Goal: Task Accomplishment & Management: Complete application form

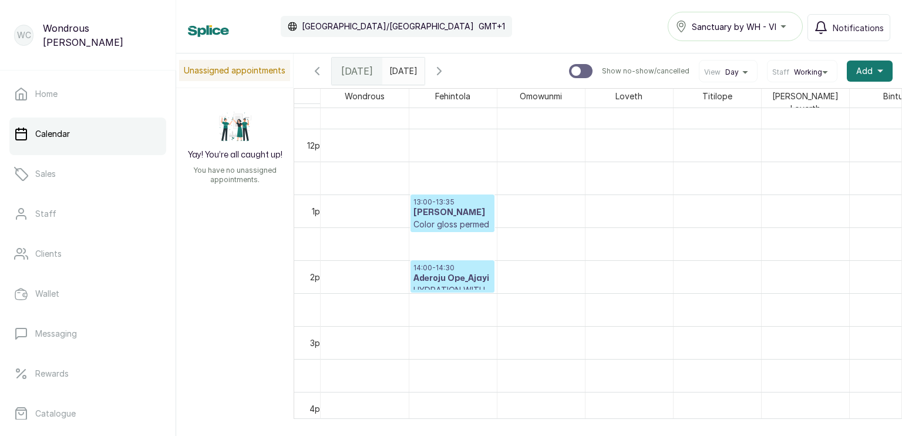
scroll to position [790, 0]
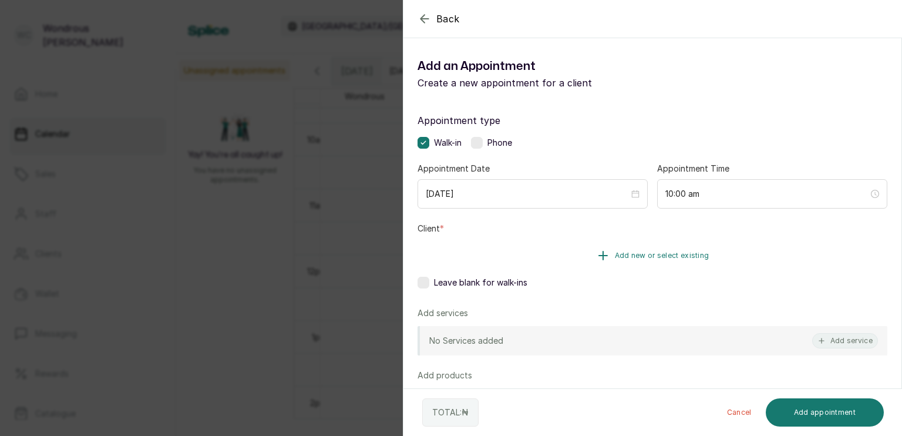
click at [634, 253] on span "Add new or select existing" at bounding box center [662, 255] width 95 height 9
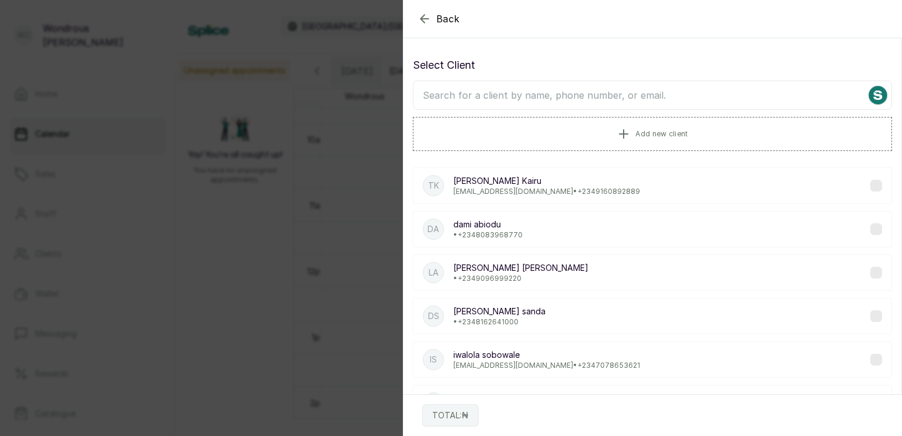
click at [571, 98] on input "text" at bounding box center [652, 94] width 479 height 29
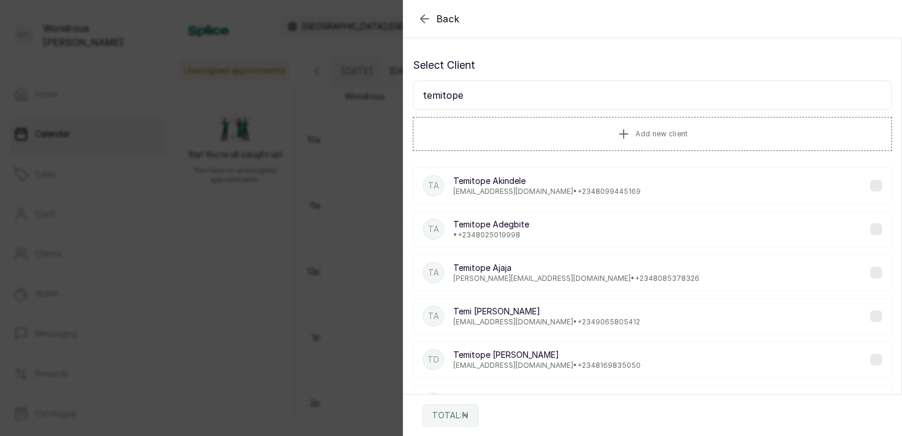
type input "temitope"
click at [609, 184] on p "[PERSON_NAME]" at bounding box center [546, 181] width 187 height 12
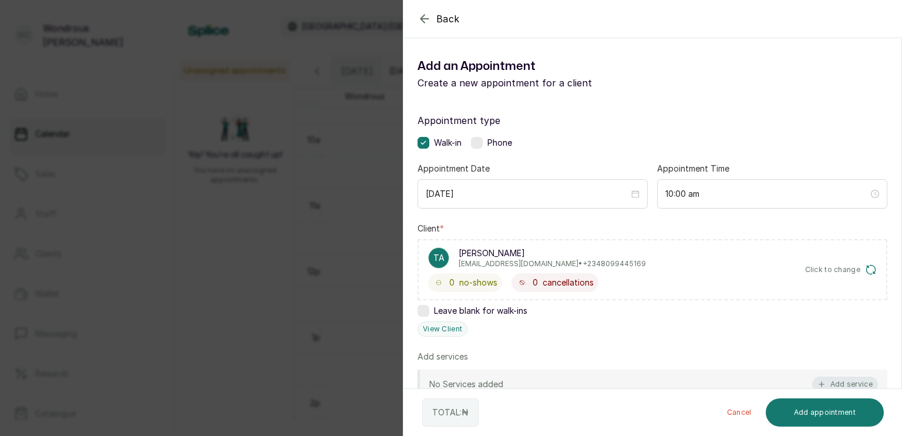
click at [833, 381] on button "Add service" at bounding box center [845, 383] width 66 height 15
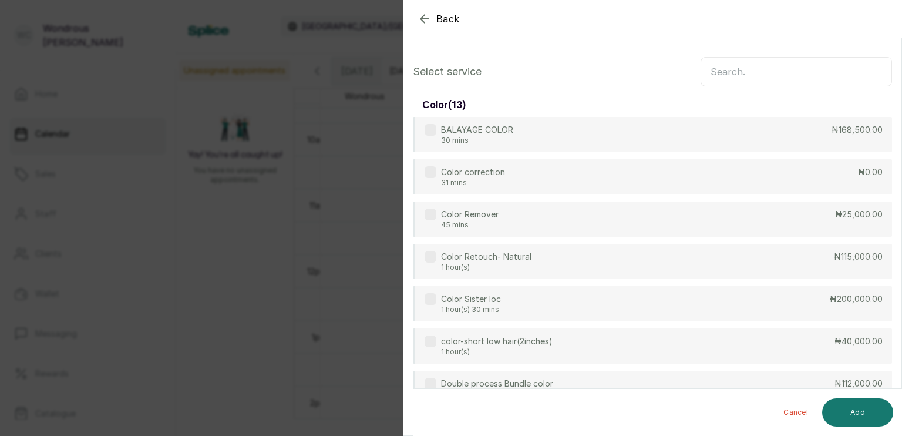
scroll to position [47, 0]
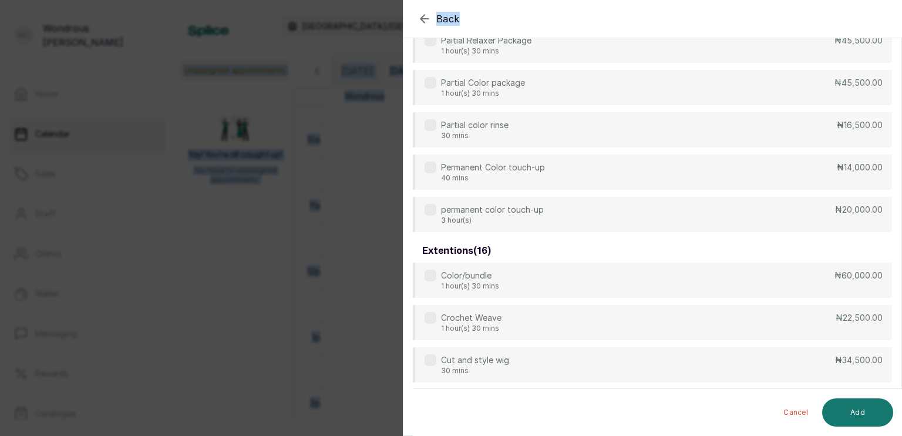
drag, startPoint x: 897, startPoint y: 36, endPoint x: 881, endPoint y: 18, distance: 24.6
click at [878, 0] on html "WC Wondrous [PERSON_NAME] Home Calendar Sales Staff Clients Wallet Messaging Re…" at bounding box center [451, 218] width 902 height 436
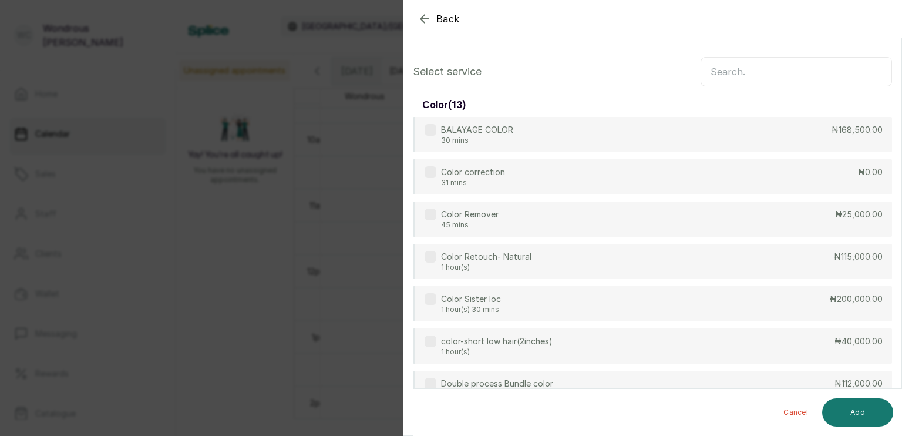
click at [752, 75] on input "text" at bounding box center [796, 71] width 191 height 29
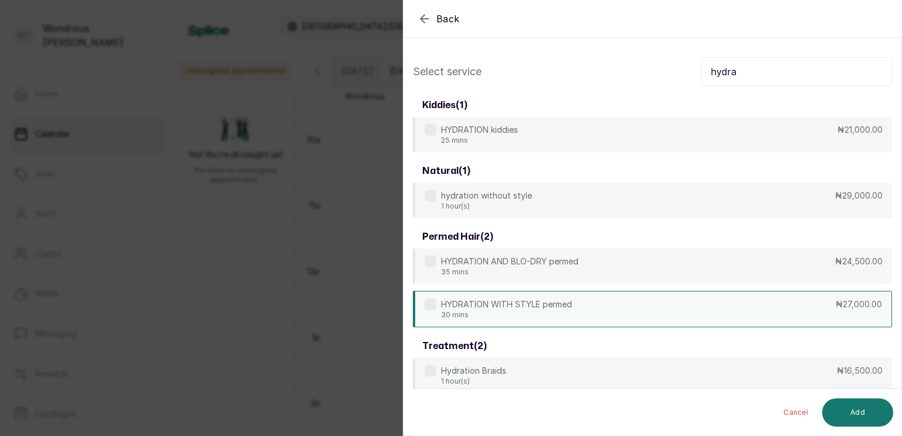
type input "hydra"
click at [430, 303] on label at bounding box center [431, 304] width 12 height 12
click at [846, 417] on button "Add" at bounding box center [857, 412] width 71 height 28
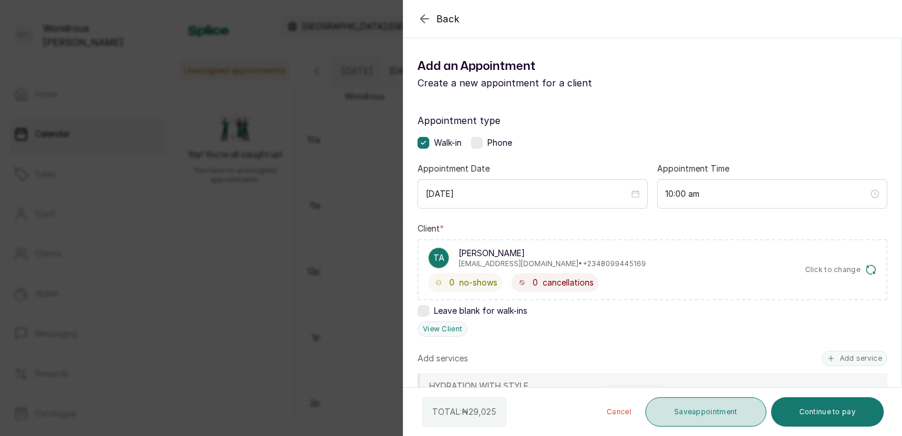
click at [725, 415] on button "Save appointment" at bounding box center [705, 411] width 121 height 29
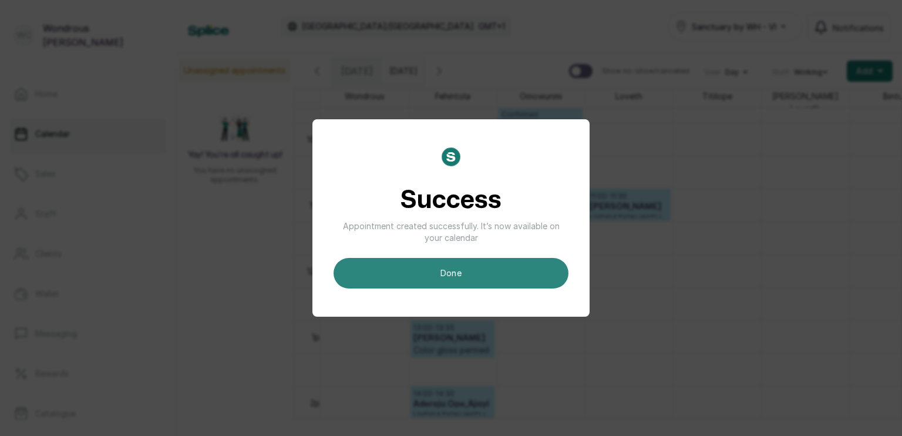
click at [474, 275] on button "done" at bounding box center [451, 273] width 235 height 31
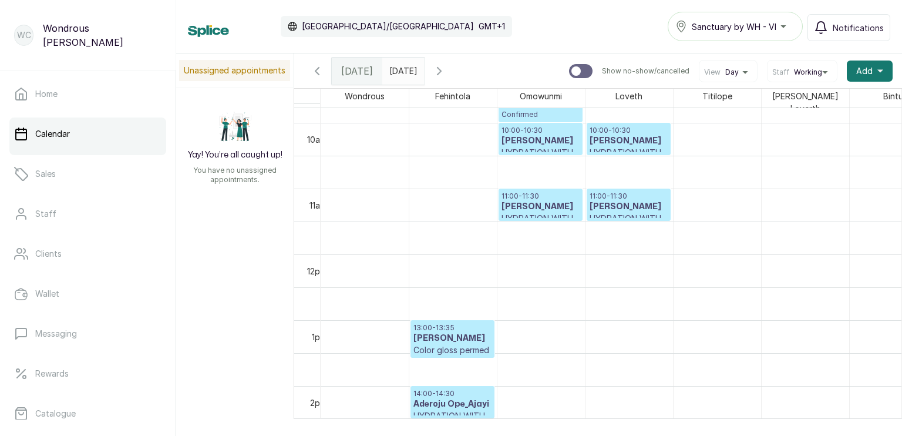
scroll to position [396, 0]
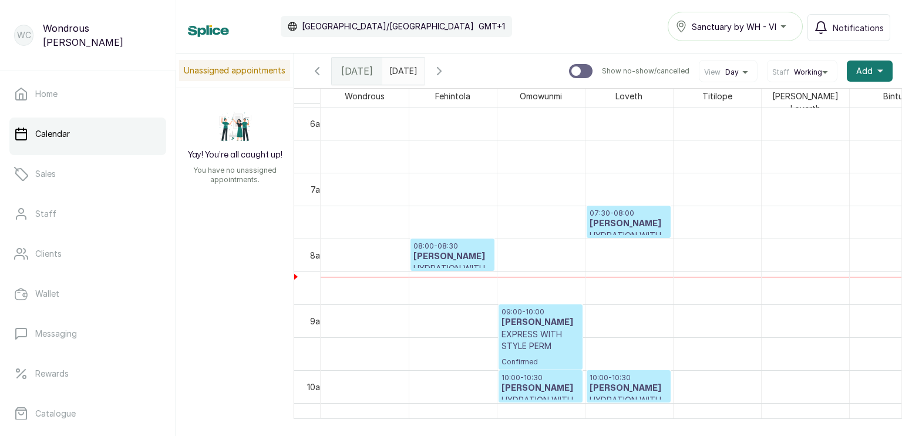
click at [634, 382] on h3 "[PERSON_NAME]" at bounding box center [629, 388] width 78 height 12
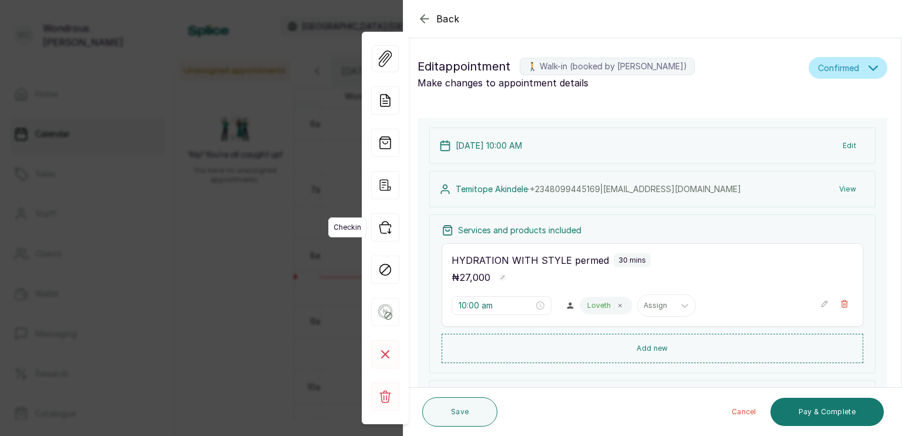
click at [388, 228] on icon "button" at bounding box center [385, 227] width 28 height 28
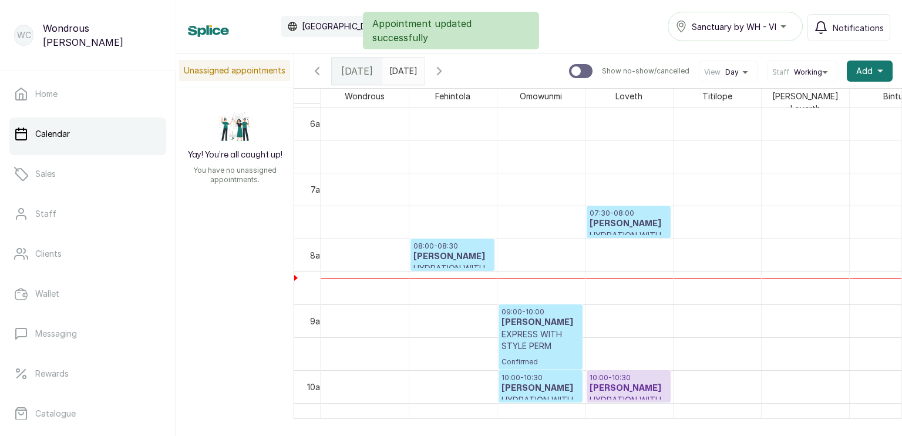
click at [635, 382] on h3 "[PERSON_NAME]" at bounding box center [629, 388] width 78 height 12
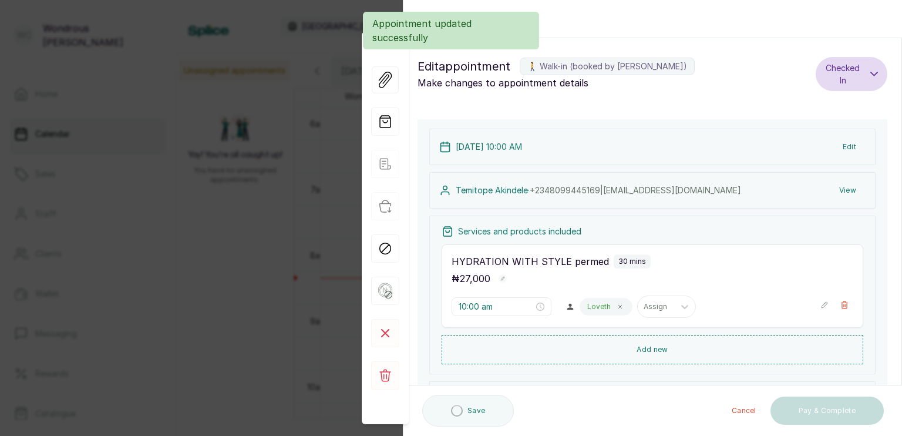
click at [837, 187] on button "View" at bounding box center [848, 190] width 36 height 21
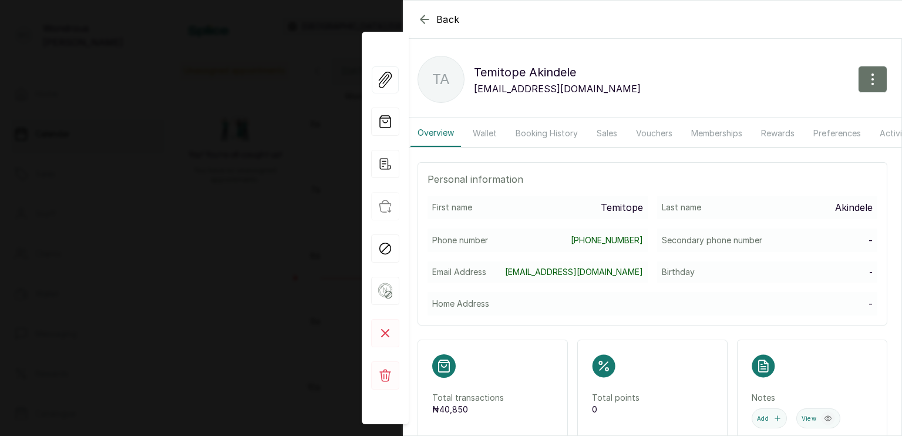
click at [610, 135] on button "Sales" at bounding box center [607, 133] width 35 height 27
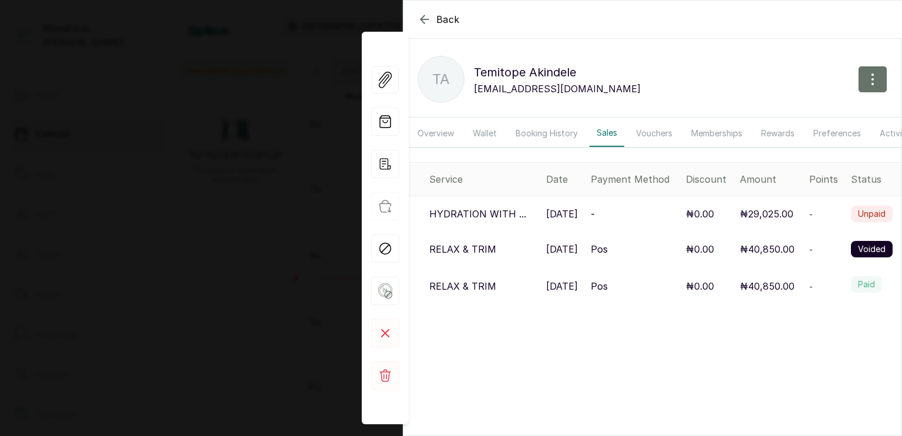
click at [427, 18] on icon "button" at bounding box center [425, 19] width 14 height 14
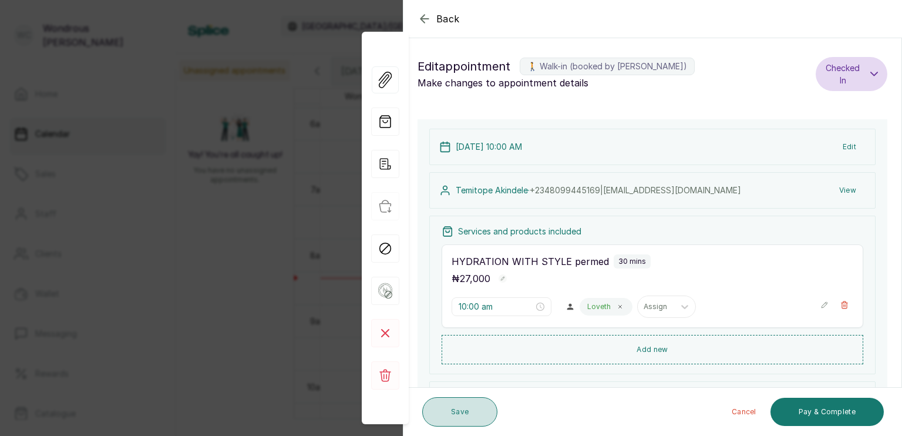
click at [443, 413] on button "Save" at bounding box center [459, 411] width 75 height 29
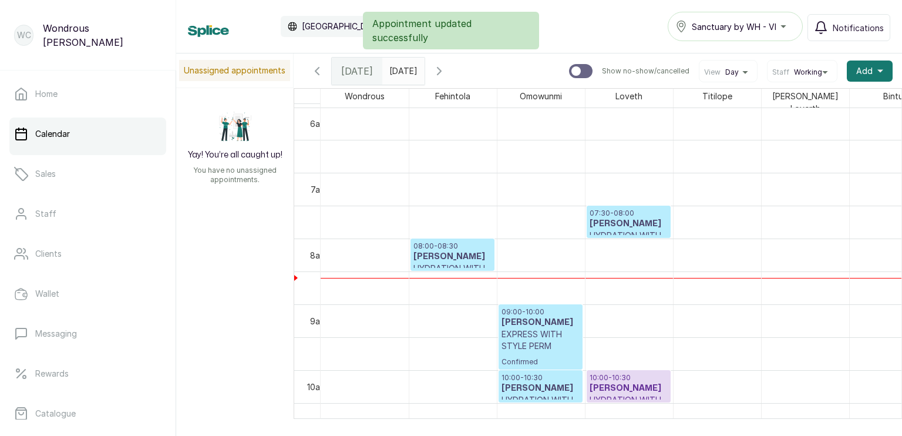
click at [463, 251] on h3 "[PERSON_NAME]" at bounding box center [452, 257] width 78 height 12
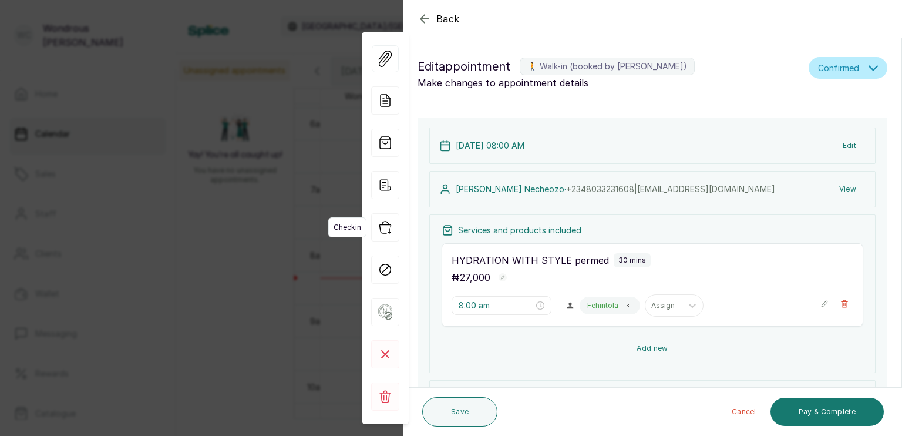
click at [382, 231] on icon "button" at bounding box center [385, 227] width 28 height 28
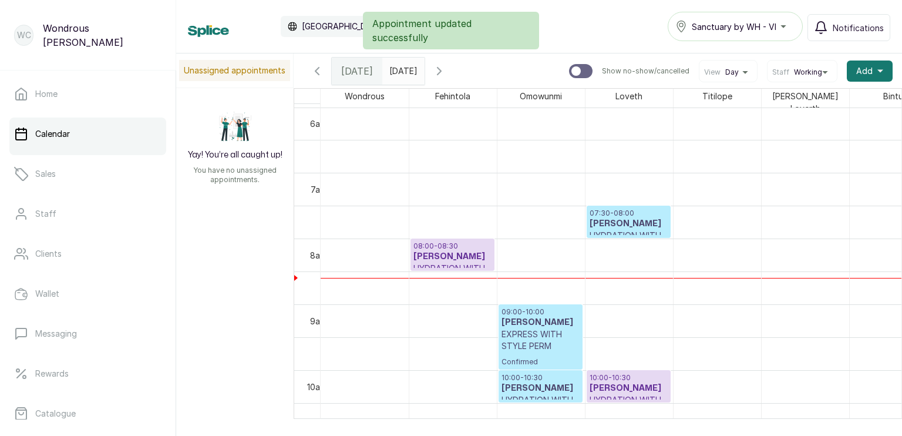
click at [627, 222] on h3 "[PERSON_NAME]" at bounding box center [629, 224] width 78 height 12
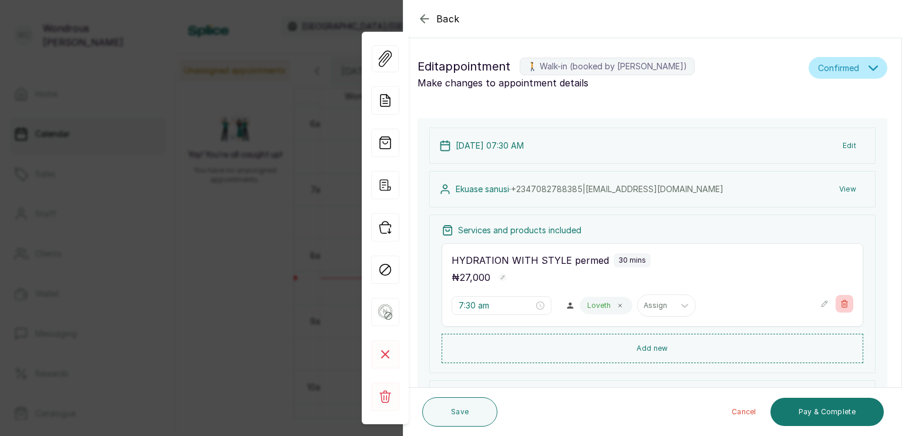
click at [840, 304] on icon "button" at bounding box center [844, 304] width 8 height 8
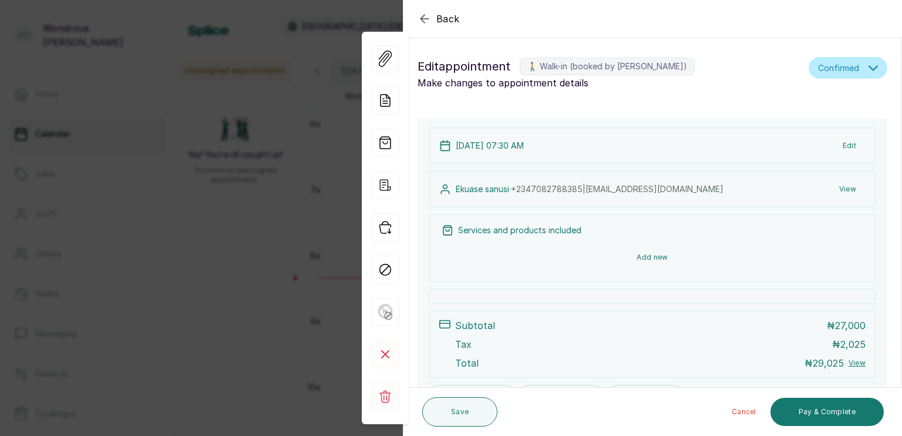
click at [655, 255] on button "Add new" at bounding box center [653, 257] width 422 height 28
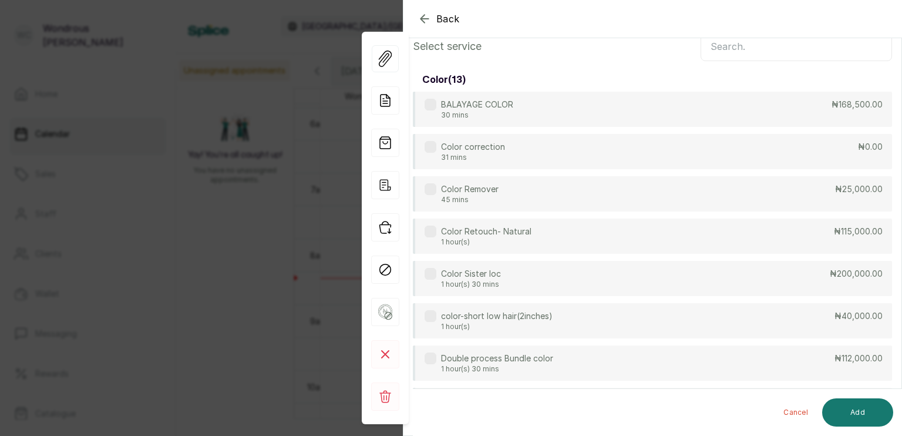
scroll to position [87, 0]
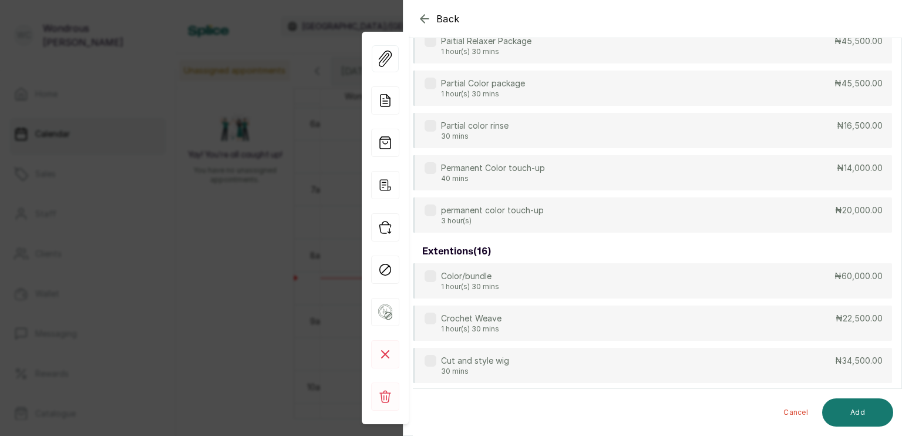
scroll to position [0, 0]
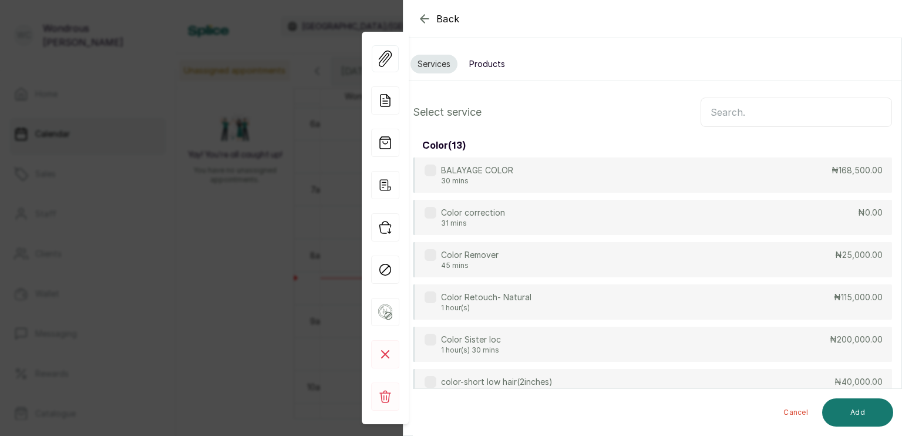
click at [780, 112] on input "text" at bounding box center [796, 111] width 191 height 29
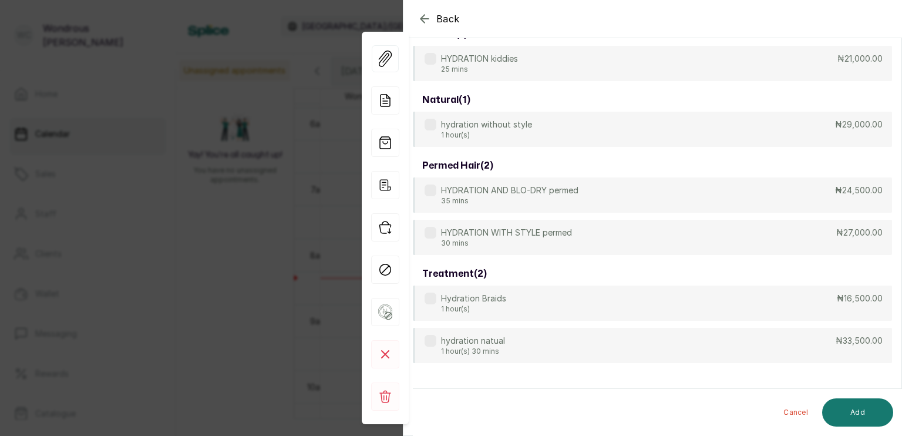
scroll to position [118, 0]
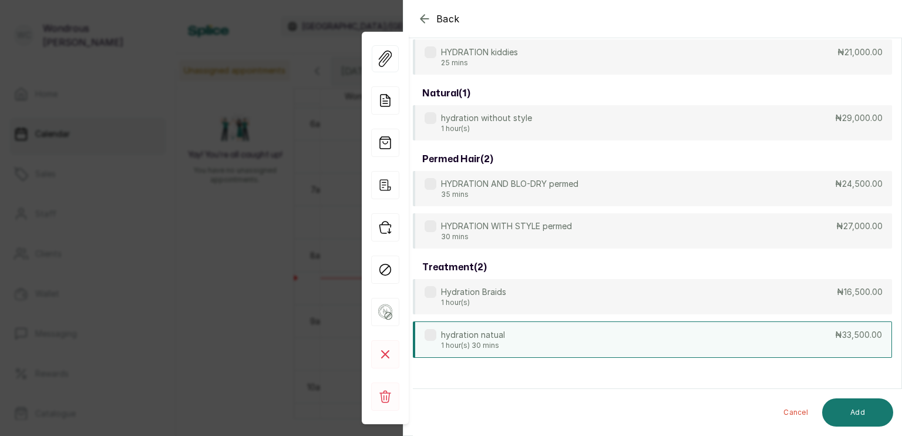
click at [433, 336] on label at bounding box center [431, 335] width 12 height 12
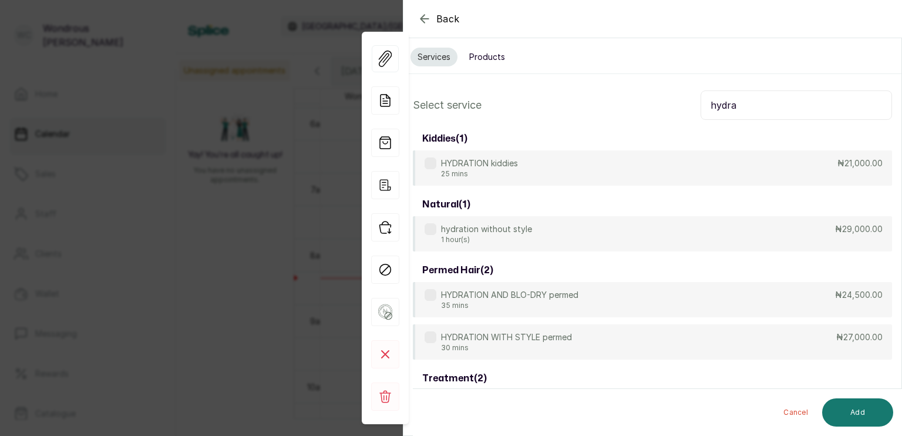
click at [770, 107] on input "hydra" at bounding box center [796, 104] width 191 height 29
type input "h"
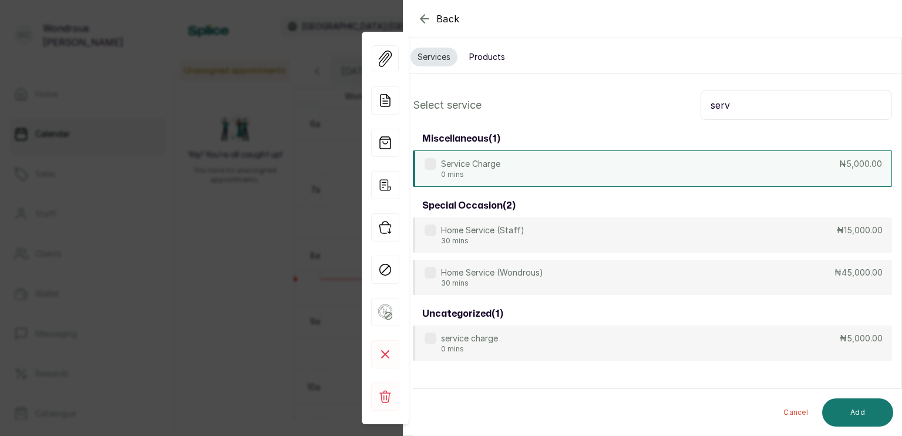
click at [428, 163] on label at bounding box center [431, 164] width 12 height 12
click at [740, 107] on input "serv" at bounding box center [796, 104] width 191 height 29
type input "s"
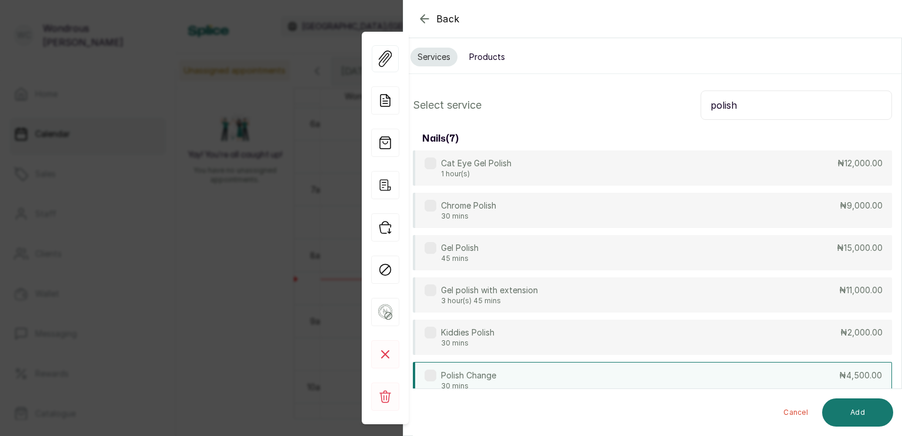
type input "polish"
click at [432, 375] on label at bounding box center [431, 375] width 12 height 12
click at [856, 413] on button "Add" at bounding box center [857, 412] width 71 height 28
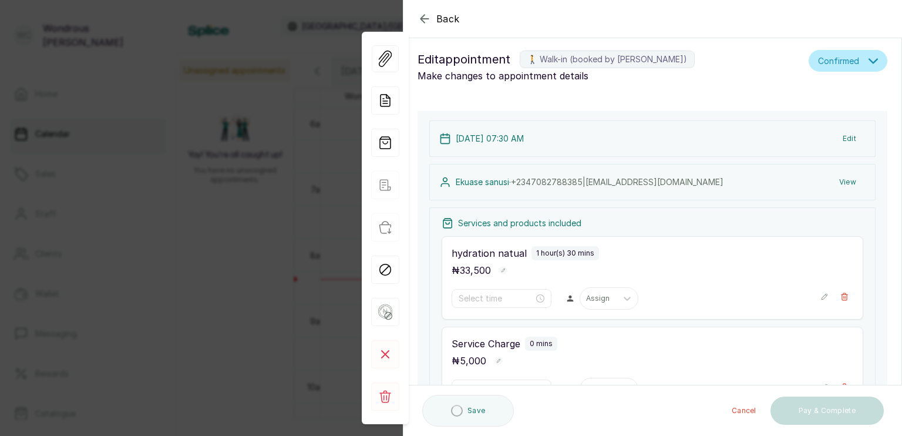
type input "7:30 am"
type input "9:00 am"
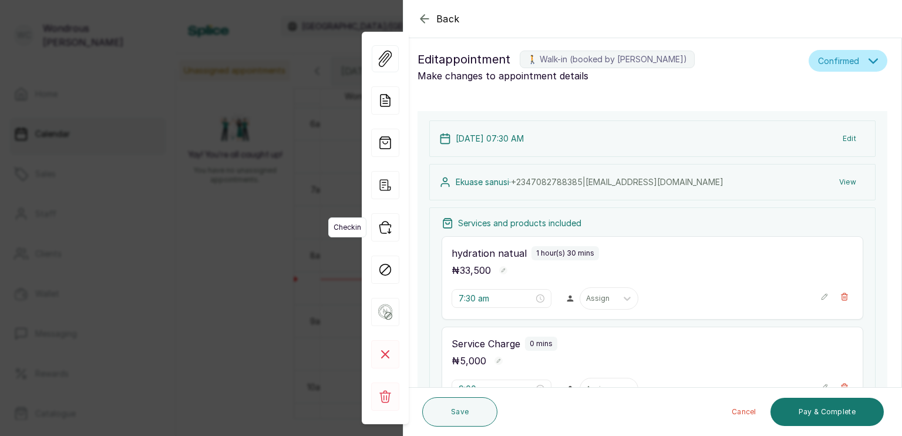
click at [389, 234] on icon "button" at bounding box center [385, 227] width 28 height 28
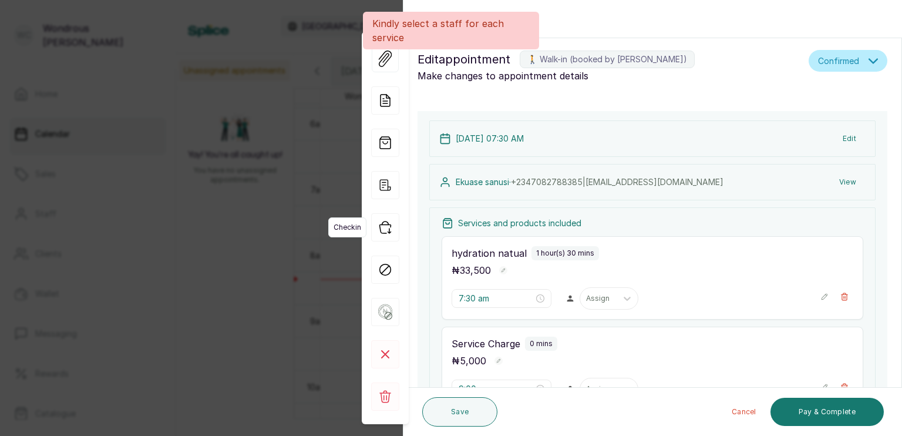
click at [389, 234] on icon "button" at bounding box center [385, 227] width 28 height 28
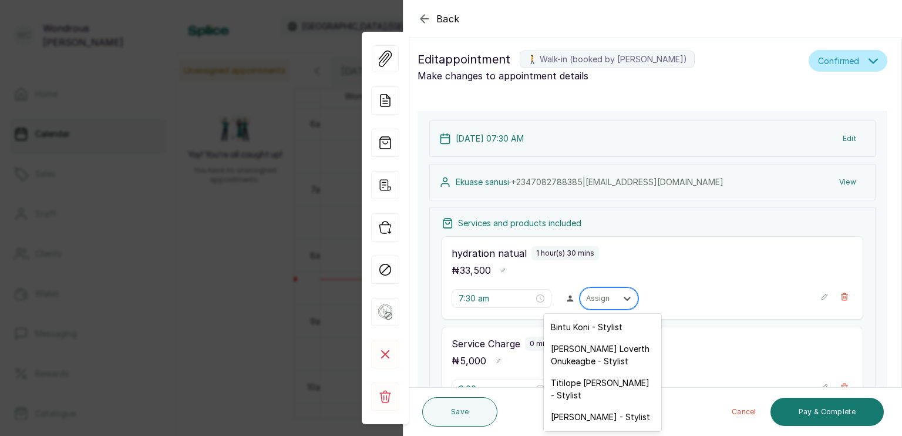
click at [591, 291] on div "Assign" at bounding box center [598, 298] width 36 height 15
click at [583, 406] on div "[PERSON_NAME] - Stylist" at bounding box center [602, 417] width 117 height 22
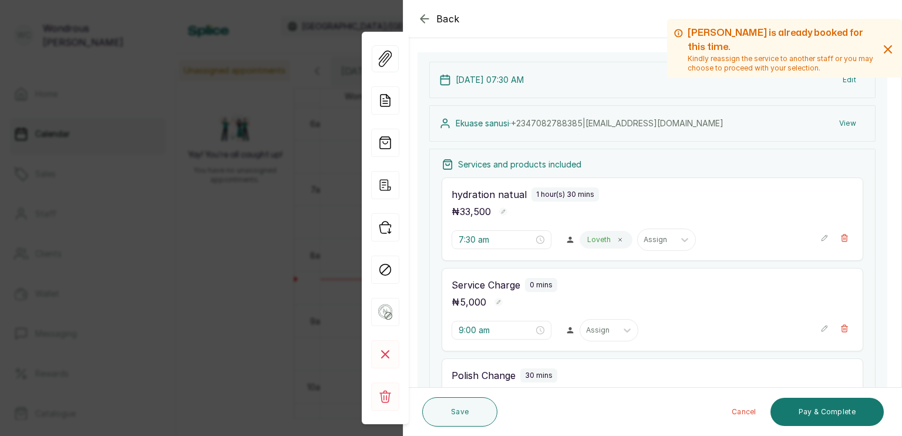
scroll to position [99, 0]
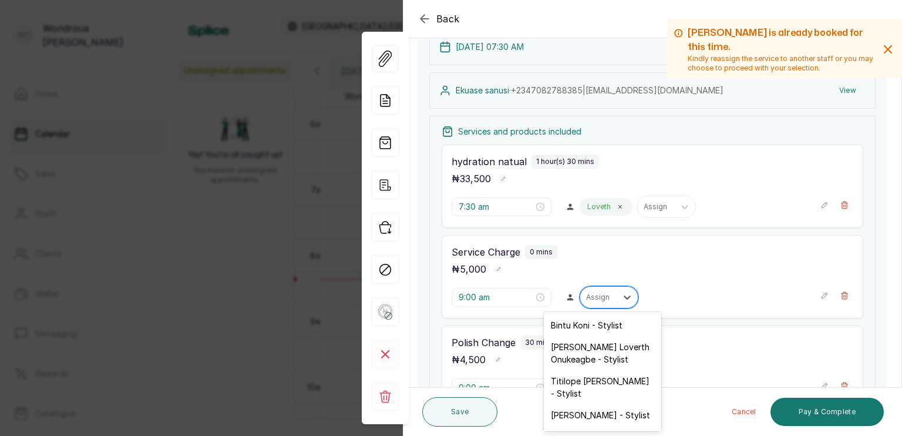
click at [593, 287] on div "Assign" at bounding box center [609, 297] width 59 height 22
click at [585, 404] on div "[PERSON_NAME] - Stylist" at bounding box center [602, 415] width 117 height 22
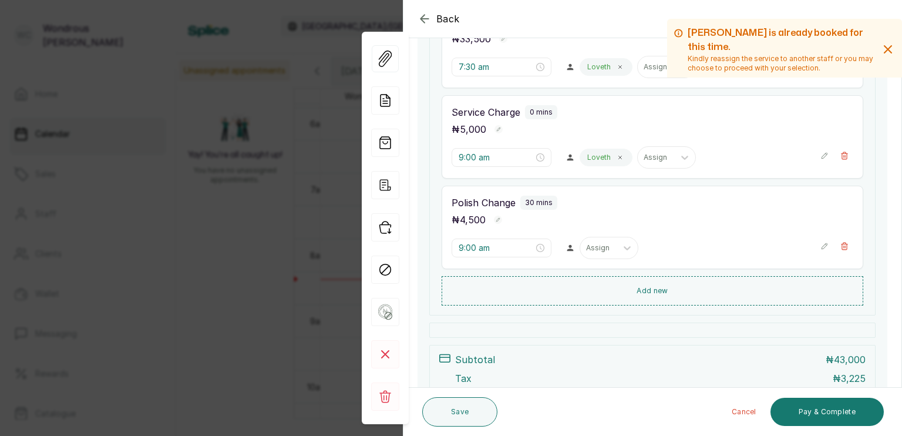
scroll to position [241, 0]
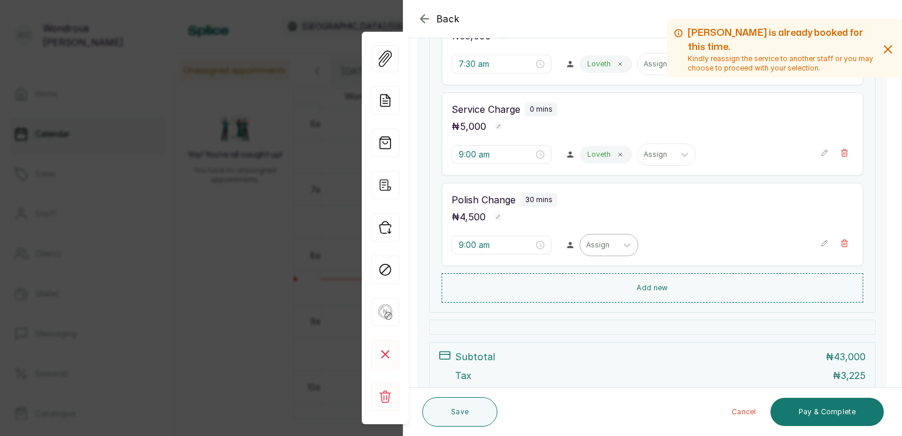
click at [600, 247] on div at bounding box center [598, 245] width 25 height 11
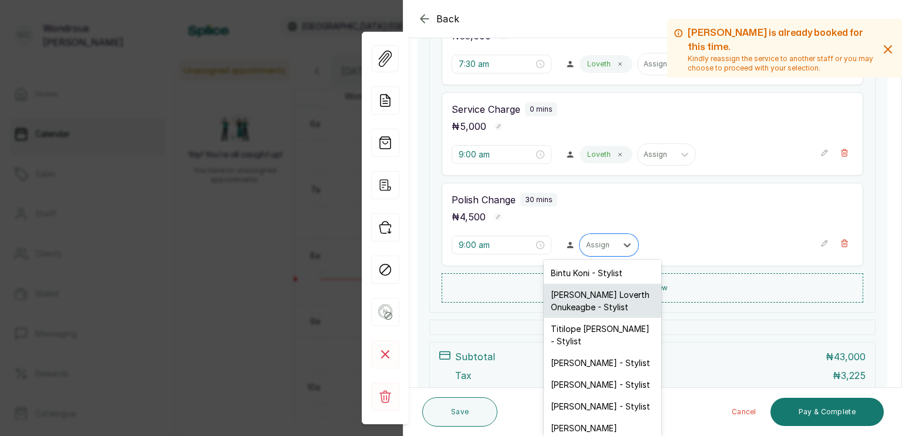
click at [573, 297] on div "[PERSON_NAME] Loverth Onukeagbe - Stylist" at bounding box center [602, 301] width 117 height 34
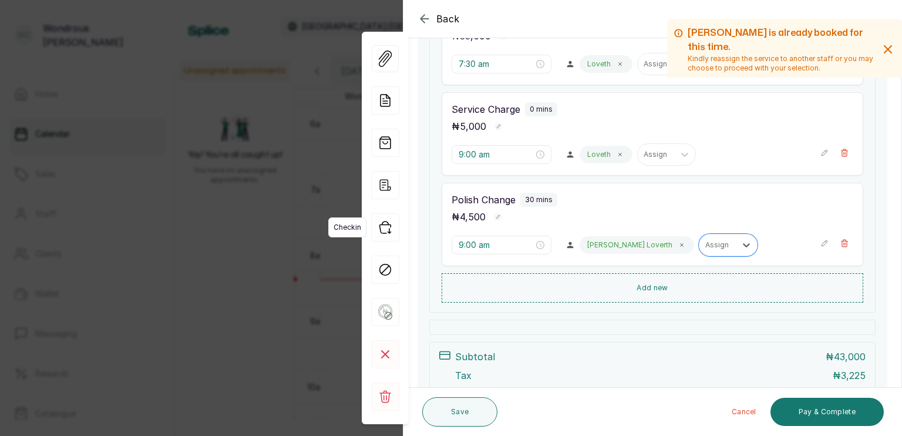
click at [383, 233] on icon "button" at bounding box center [384, 227] width 11 height 12
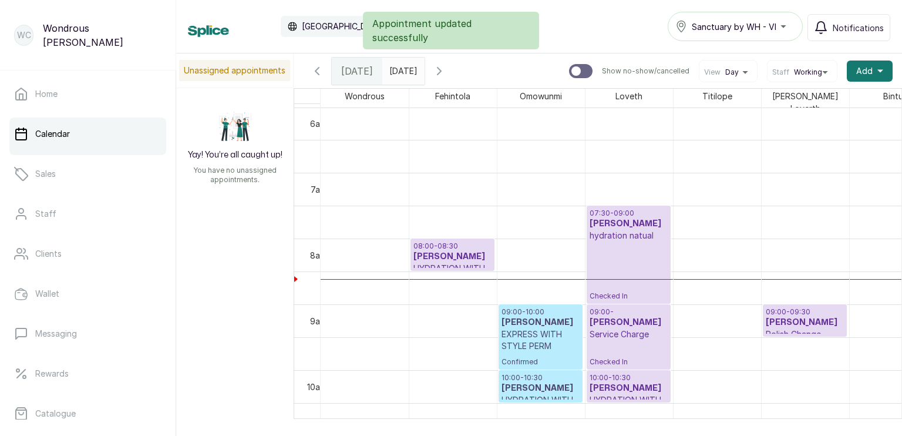
type input "dd/MM/yyyy"
click at [402, 72] on input "dd/MM/yyyy" at bounding box center [392, 68] width 19 height 20
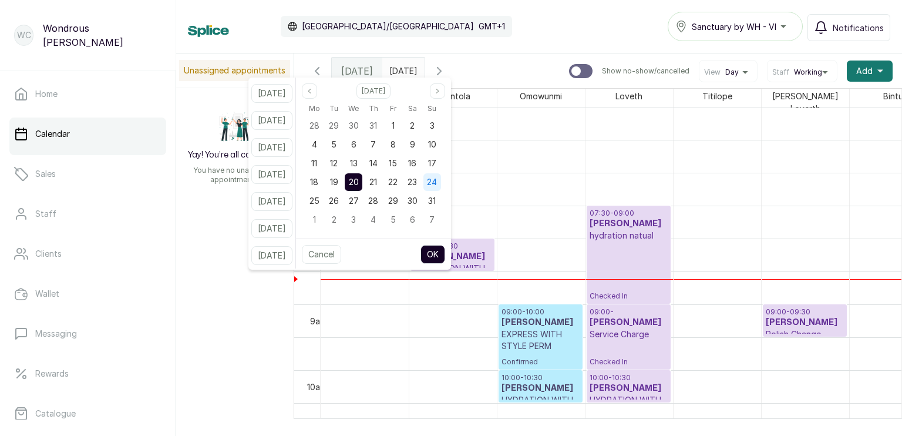
click at [437, 183] on span "24" at bounding box center [432, 182] width 10 height 10
click at [445, 255] on button "OK" at bounding box center [432, 254] width 25 height 19
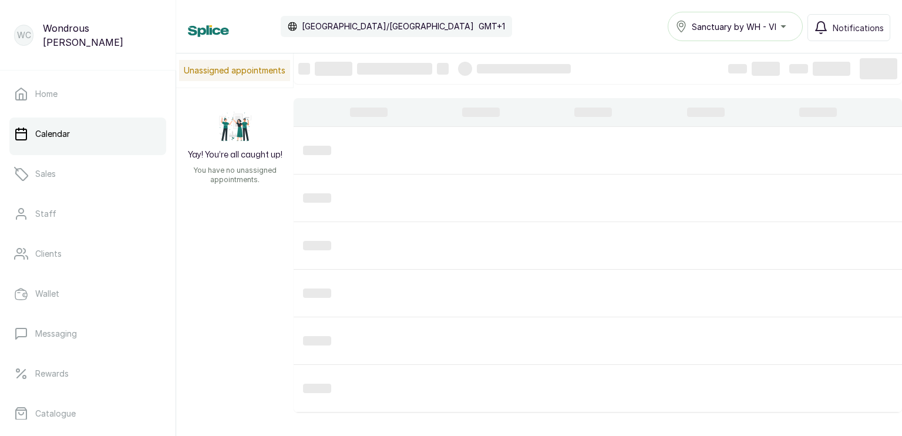
type input "[DATE]"
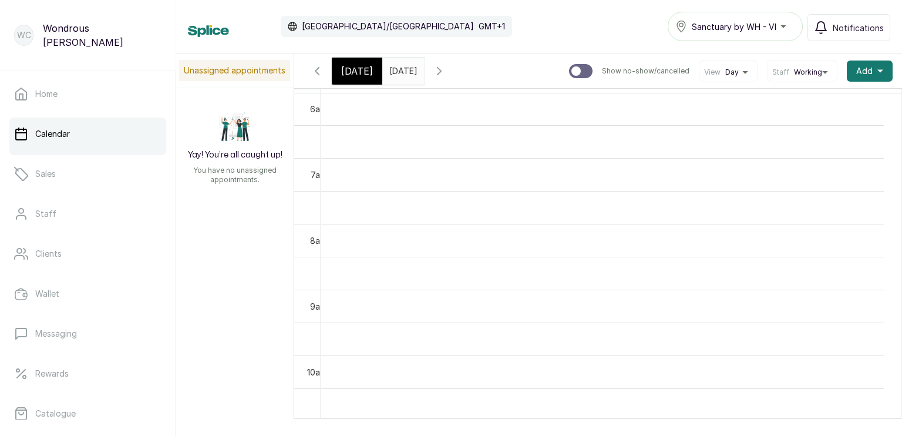
click at [317, 71] on icon "button" at bounding box center [317, 71] width 4 height 7
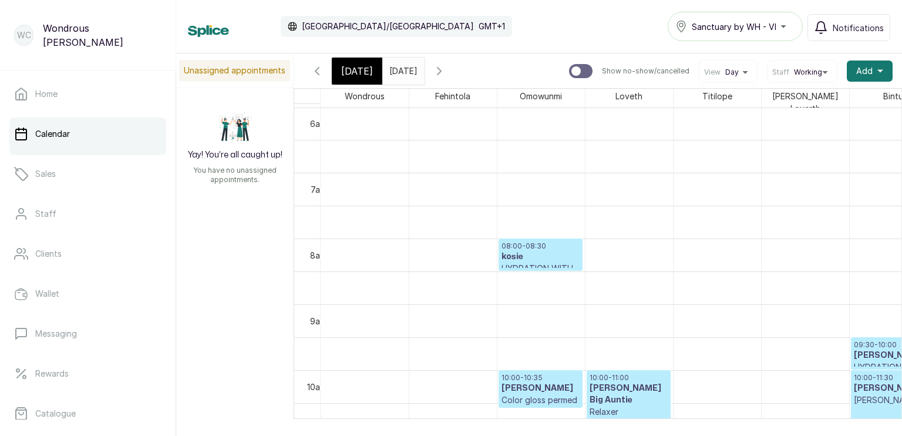
click at [537, 384] on h3 "[PERSON_NAME]" at bounding box center [541, 388] width 78 height 12
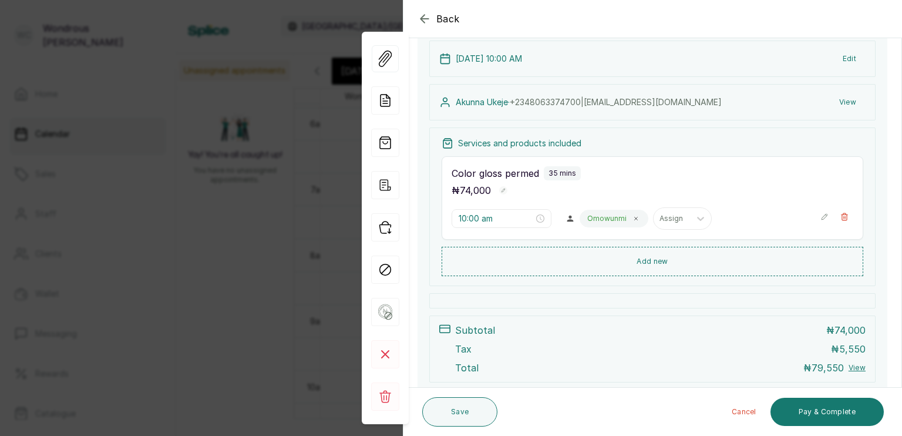
scroll to position [106, 0]
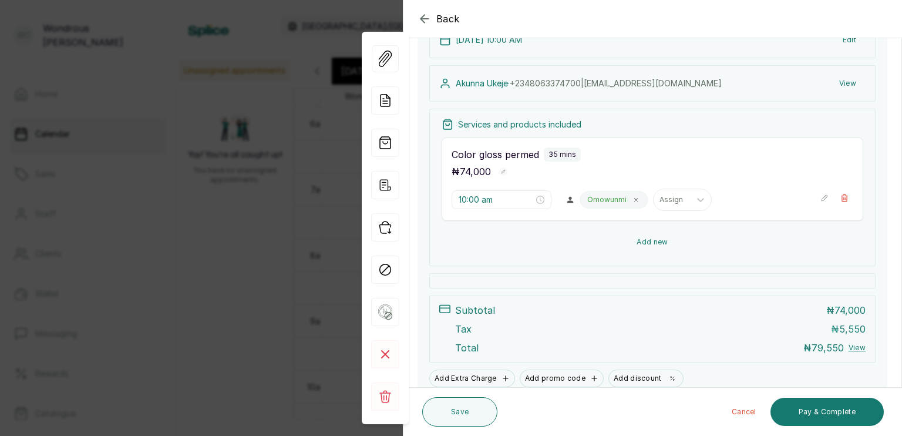
click at [655, 244] on button "Add new" at bounding box center [653, 242] width 422 height 28
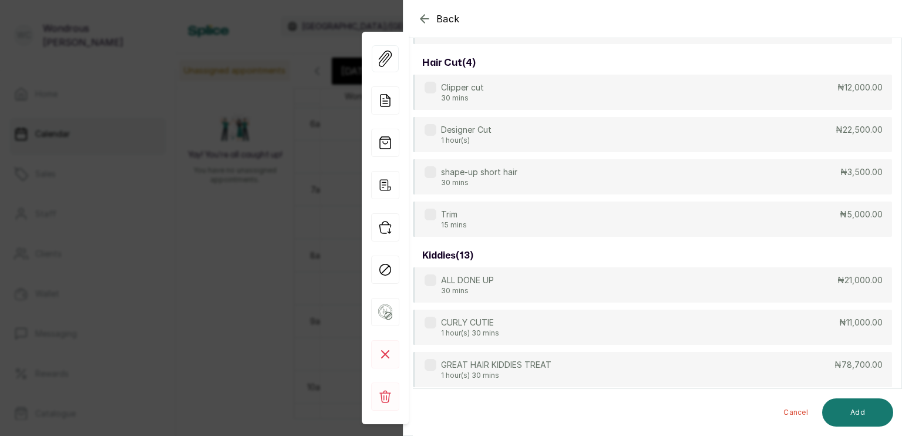
scroll to position [0, 0]
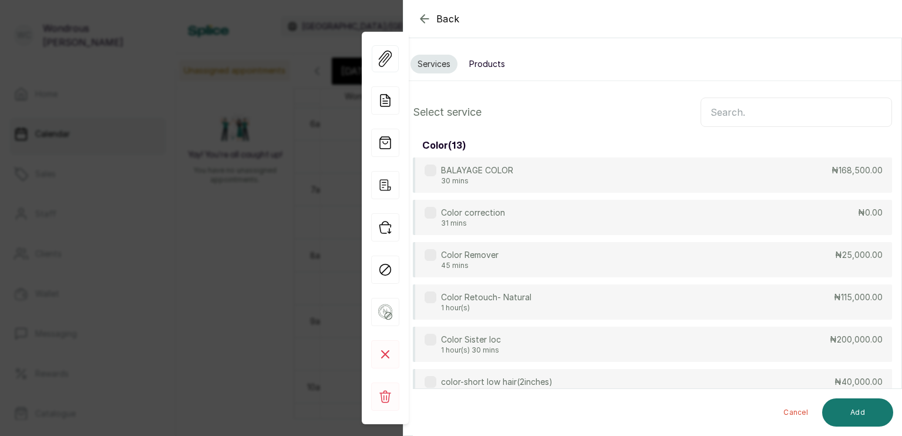
click at [783, 102] on input "text" at bounding box center [796, 111] width 191 height 29
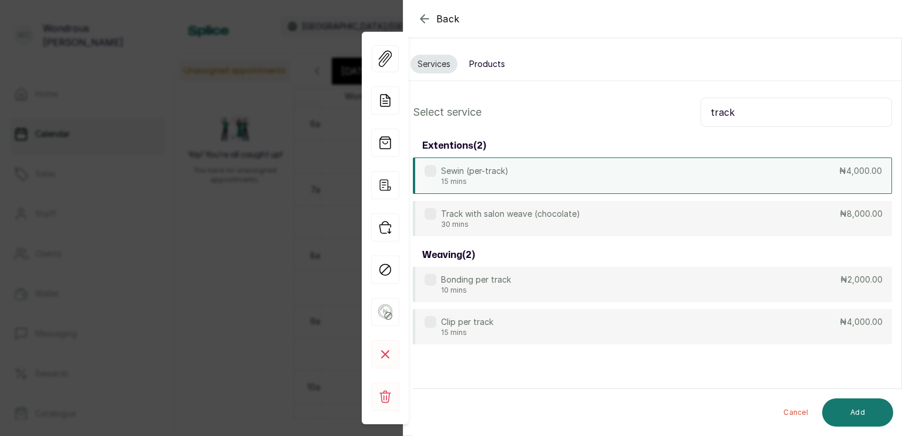
type input "track"
click at [426, 169] on label at bounding box center [431, 171] width 12 height 12
click at [846, 409] on button "Add" at bounding box center [857, 412] width 71 height 28
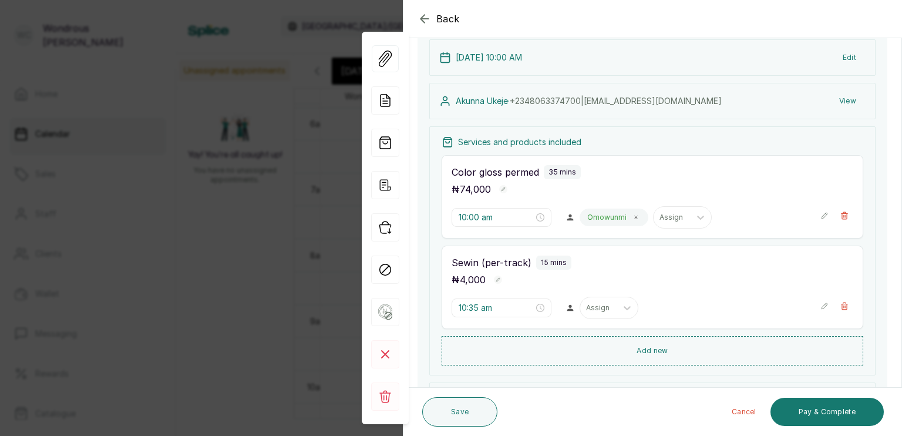
scroll to position [169, 0]
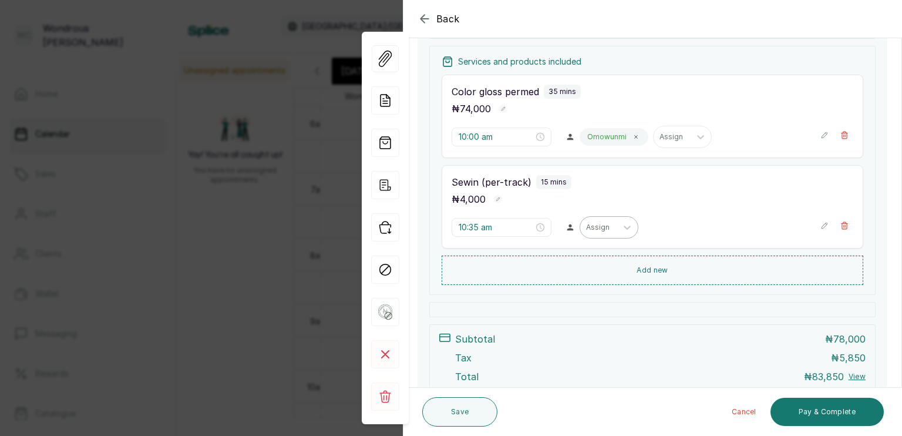
click at [604, 224] on div "Assign" at bounding box center [598, 227] width 36 height 15
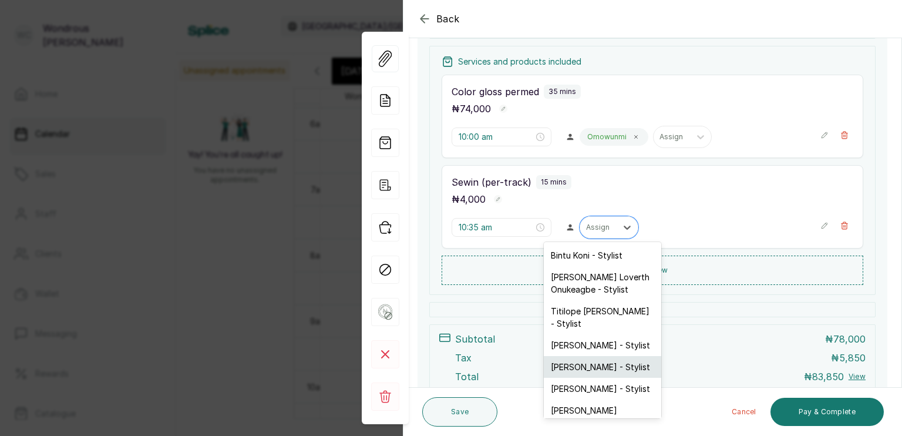
click at [594, 356] on div "[PERSON_NAME] - Stylist" at bounding box center [602, 367] width 117 height 22
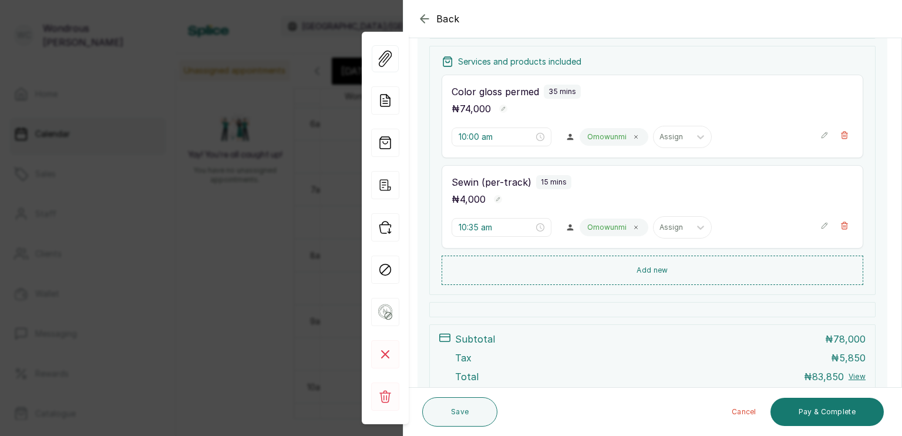
click at [498, 201] on rect "button" at bounding box center [498, 199] width 8 height 8
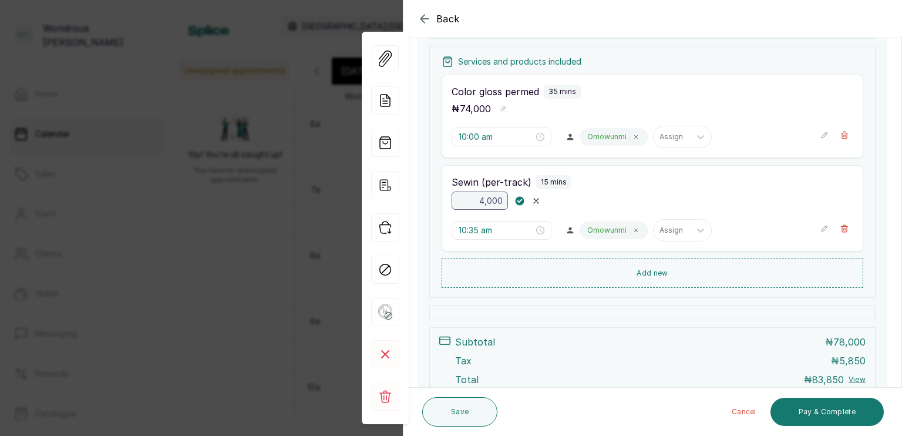
click at [503, 198] on input "4,000" at bounding box center [480, 200] width 56 height 18
type input "4"
type input "16,000"
click at [519, 200] on icon "button" at bounding box center [519, 200] width 4 height 3
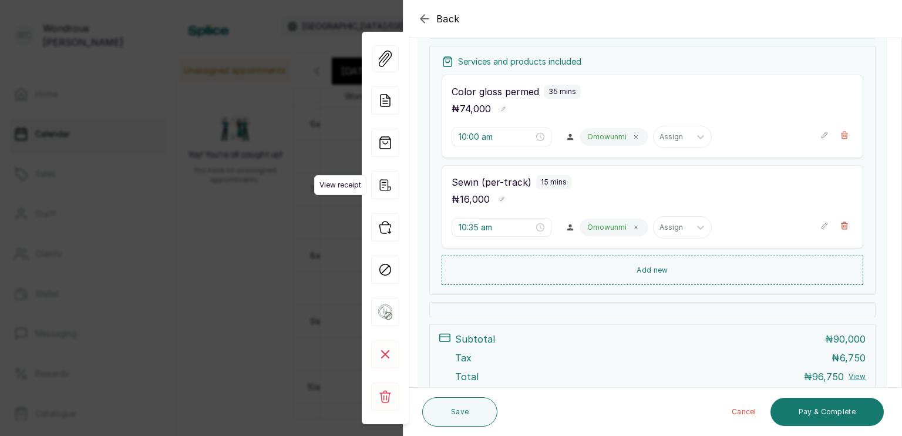
click at [381, 182] on icon "button" at bounding box center [385, 185] width 28 height 28
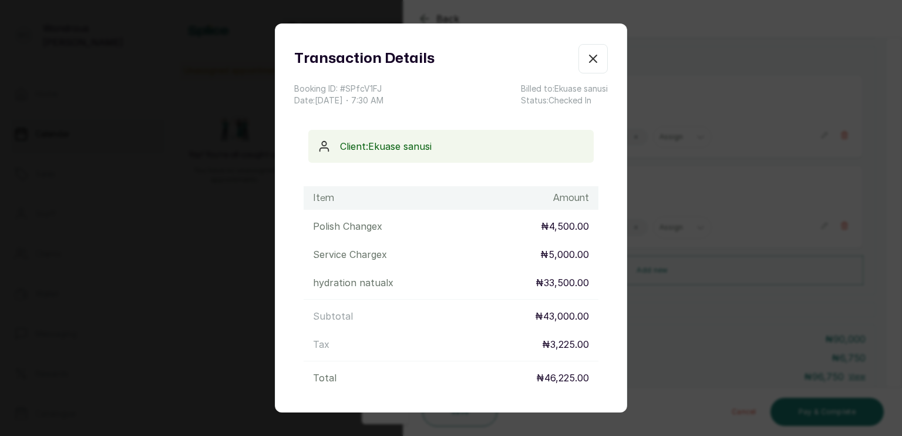
scroll to position [10, 0]
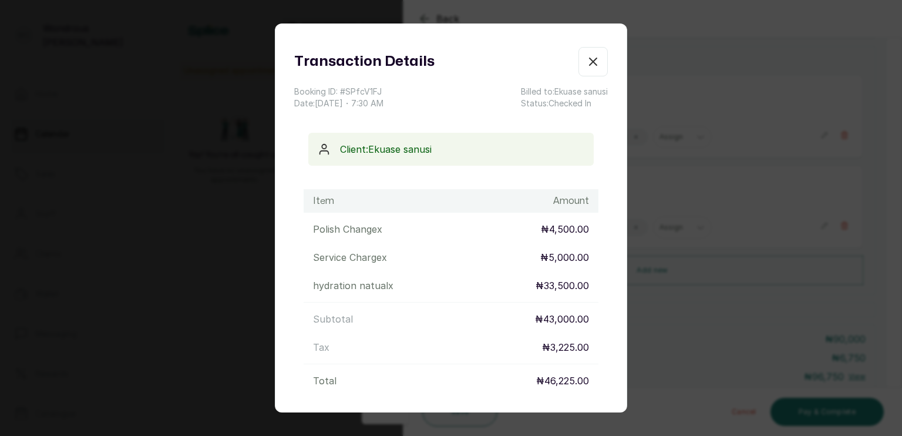
click at [586, 56] on icon "button" at bounding box center [593, 62] width 14 height 14
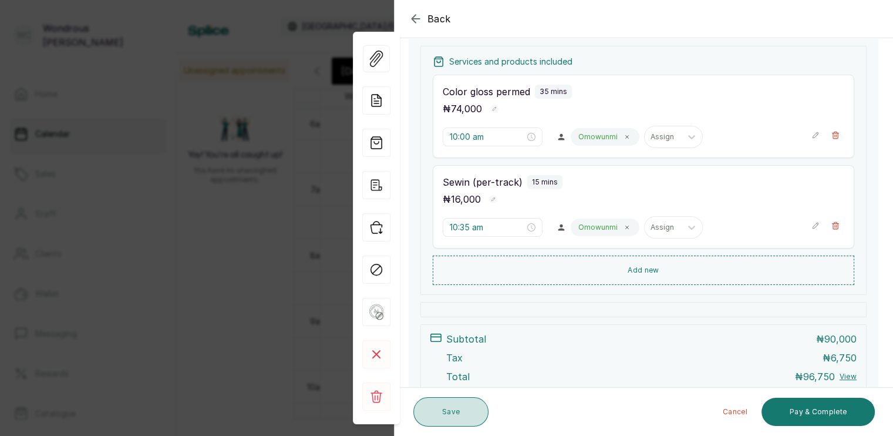
click at [460, 417] on button "Save" at bounding box center [450, 411] width 75 height 29
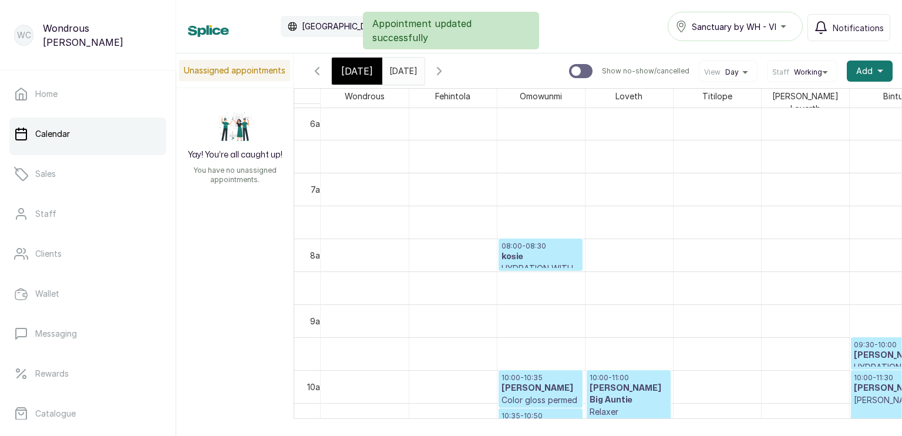
click at [536, 382] on h3 "[PERSON_NAME]" at bounding box center [541, 388] width 78 height 12
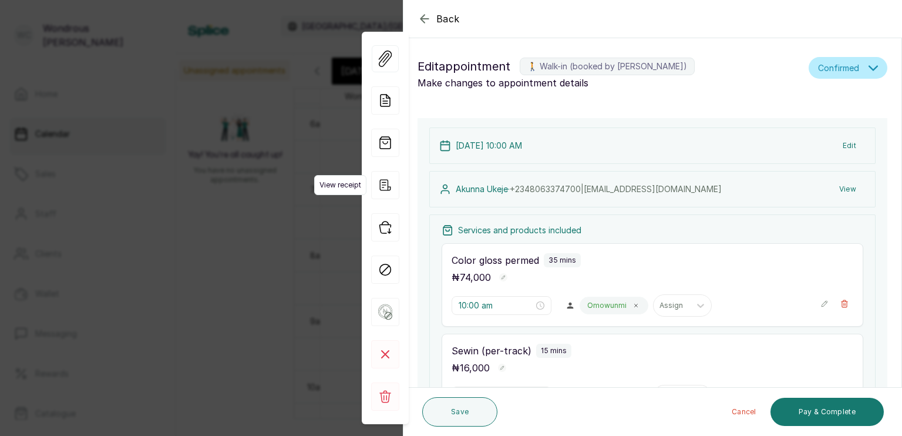
click at [386, 188] on icon "button" at bounding box center [385, 185] width 28 height 28
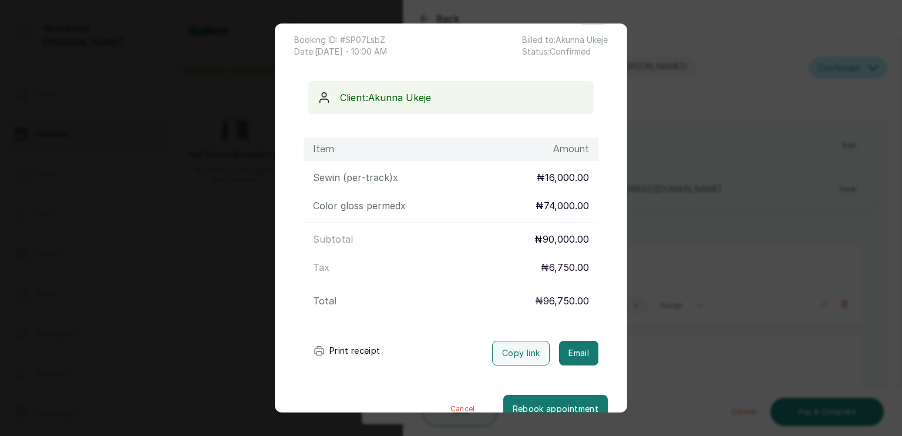
scroll to position [66, 0]
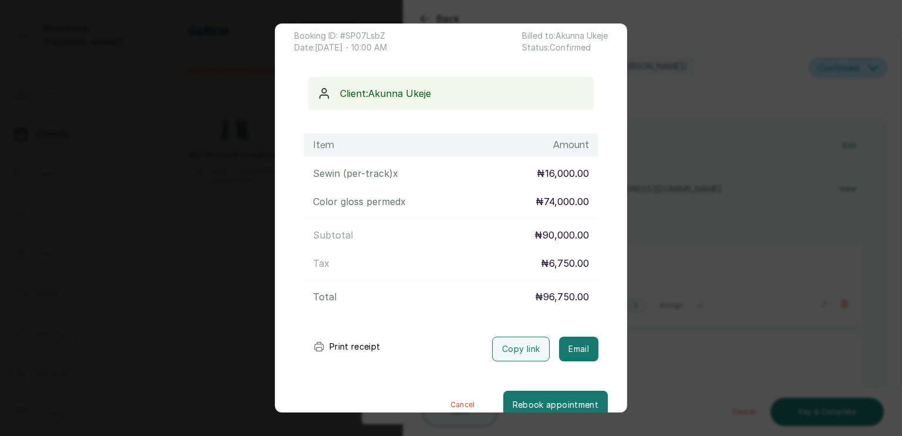
click at [443, 402] on button "Cancel" at bounding box center [462, 405] width 81 height 28
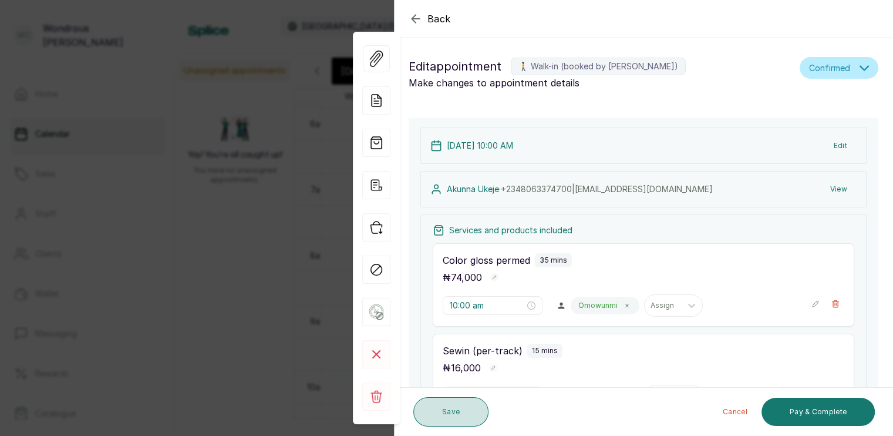
click at [456, 412] on button "Save" at bounding box center [450, 411] width 75 height 29
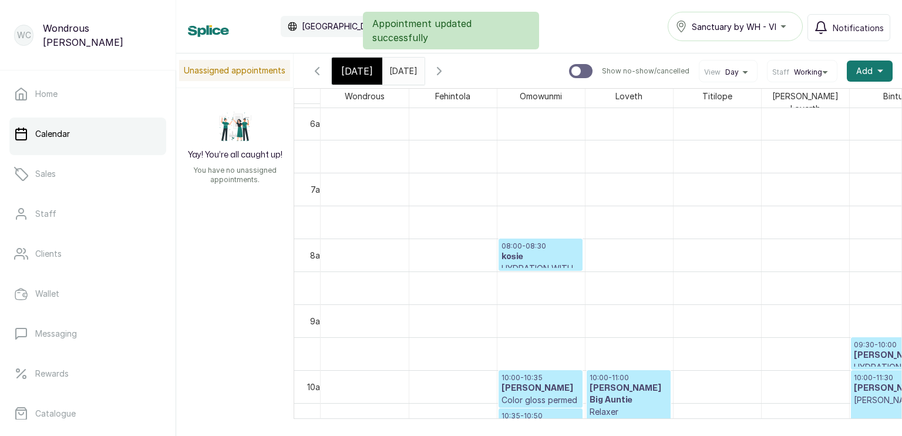
click at [353, 66] on span "[DATE]" at bounding box center [357, 71] width 32 height 14
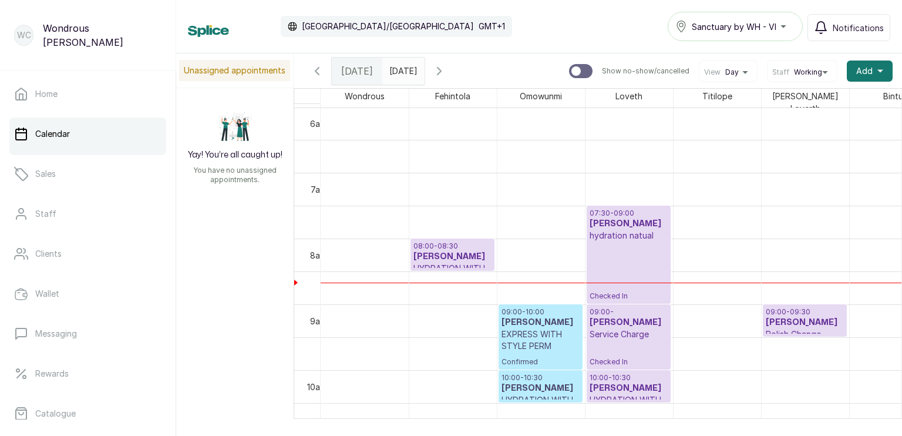
click at [621, 382] on h3 "[PERSON_NAME]" at bounding box center [629, 388] width 78 height 12
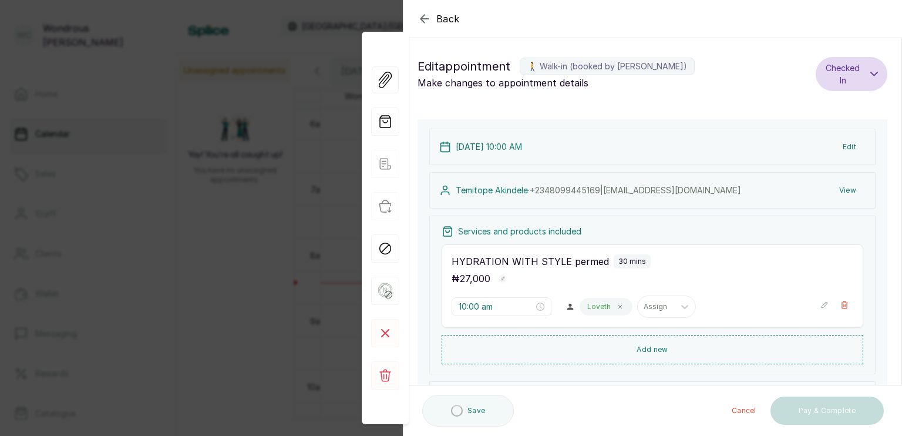
click at [835, 189] on button "View" at bounding box center [848, 190] width 36 height 21
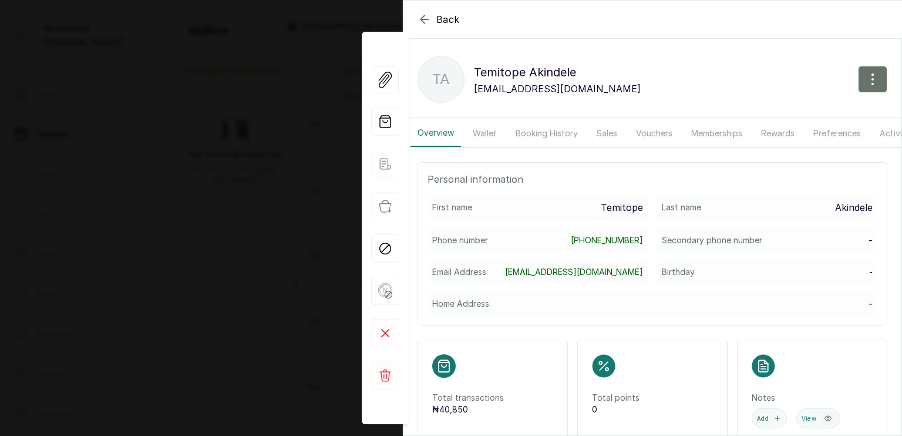
click at [610, 130] on button "Sales" at bounding box center [607, 133] width 35 height 27
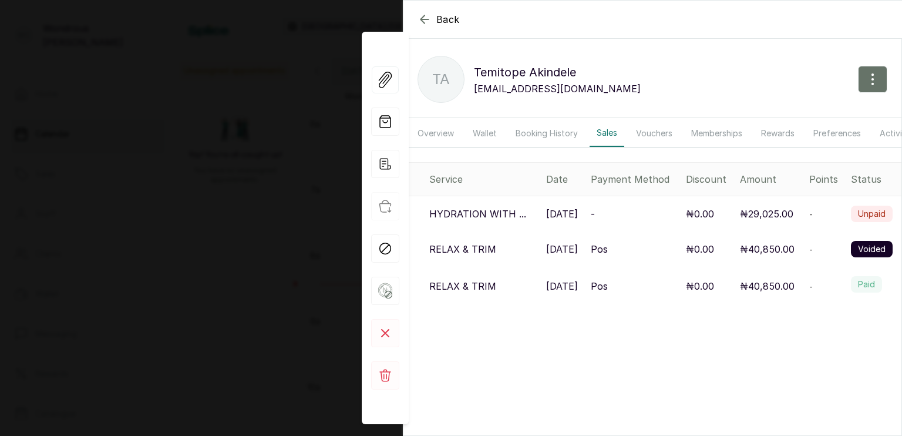
click at [426, 16] on icon "button" at bounding box center [425, 19] width 14 height 14
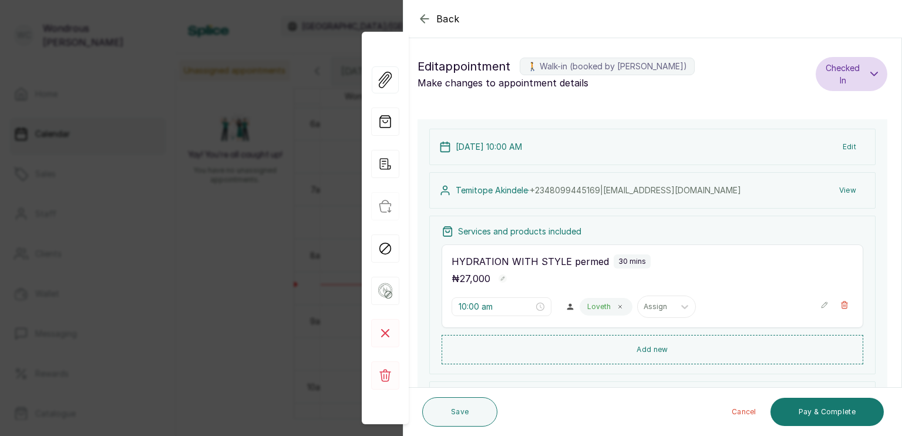
click at [426, 16] on icon "button" at bounding box center [425, 19] width 14 height 14
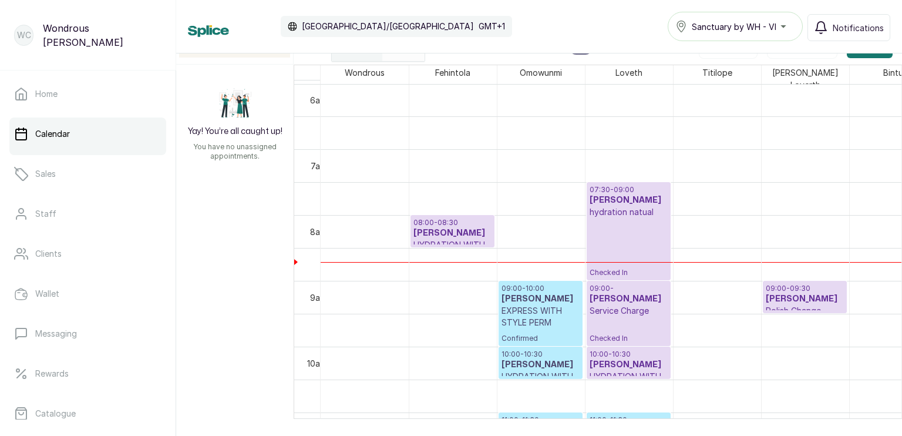
scroll to position [40, 0]
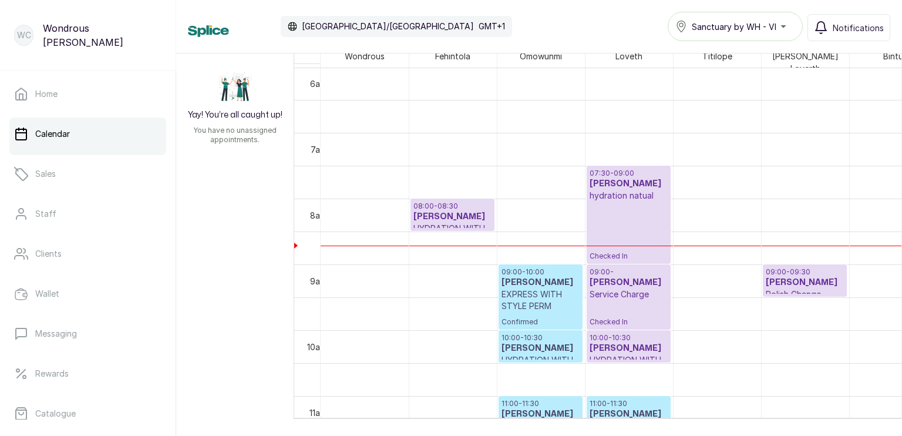
click at [460, 213] on h3 "[PERSON_NAME]" at bounding box center [452, 217] width 78 height 12
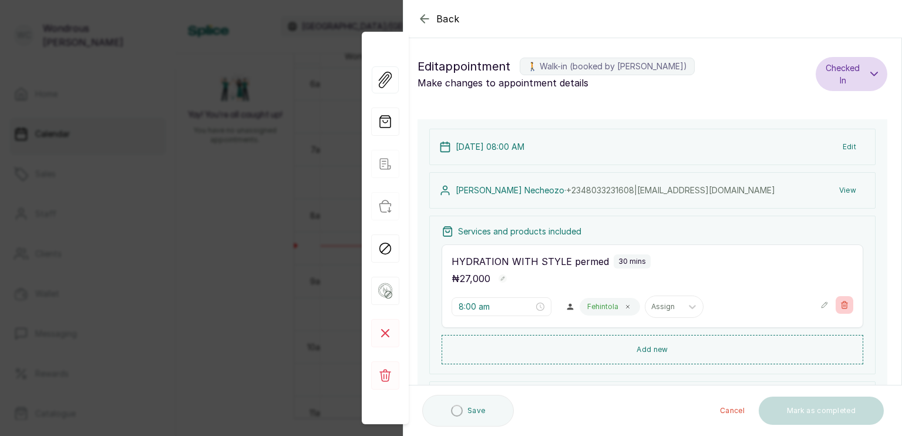
click at [842, 302] on icon "button" at bounding box center [845, 304] width 6 height 7
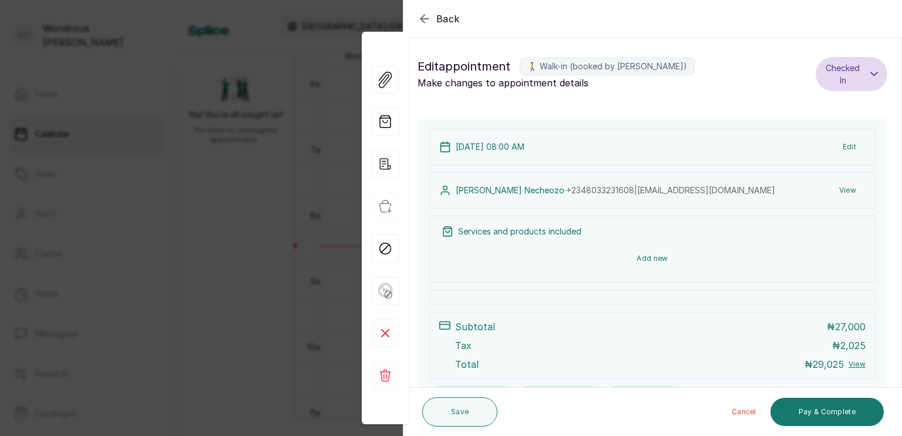
click at [665, 258] on button "Add new" at bounding box center [653, 258] width 422 height 28
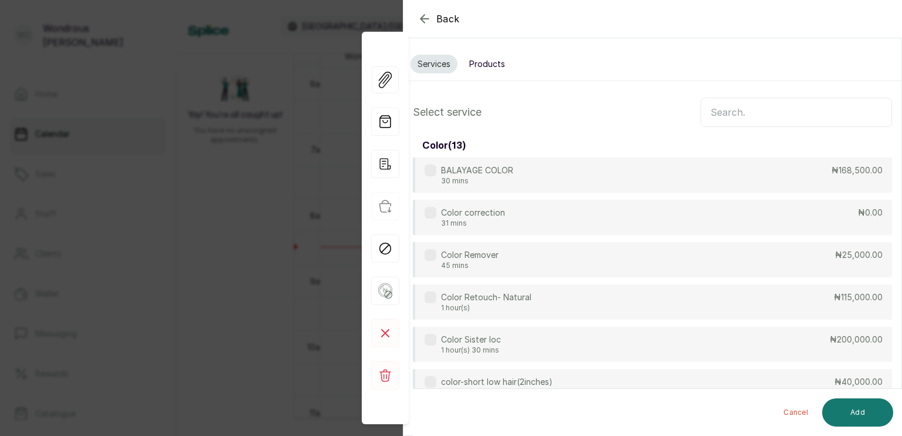
click at [729, 105] on input "text" at bounding box center [796, 111] width 191 height 29
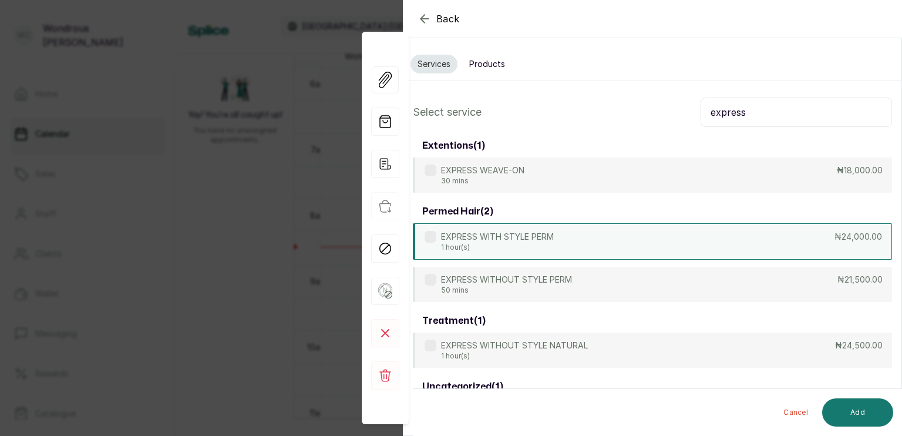
type input "express"
click at [430, 235] on label at bounding box center [431, 237] width 12 height 12
click at [864, 406] on button "Add" at bounding box center [857, 412] width 71 height 28
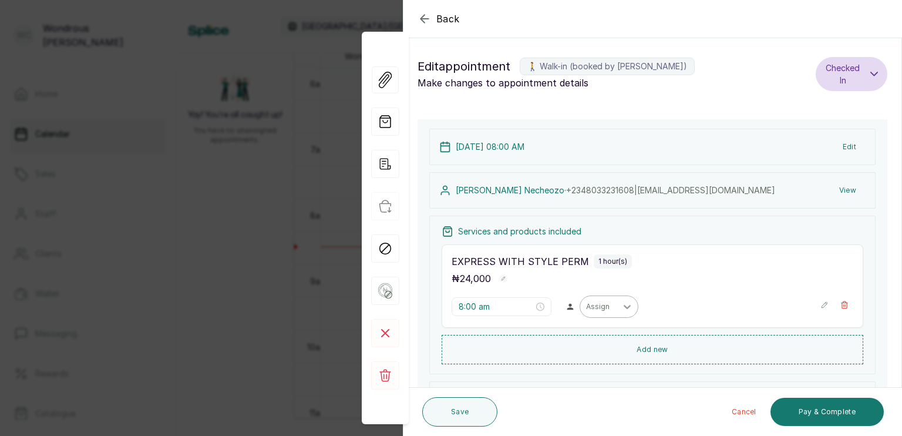
click at [617, 307] on div at bounding box center [627, 306] width 21 height 21
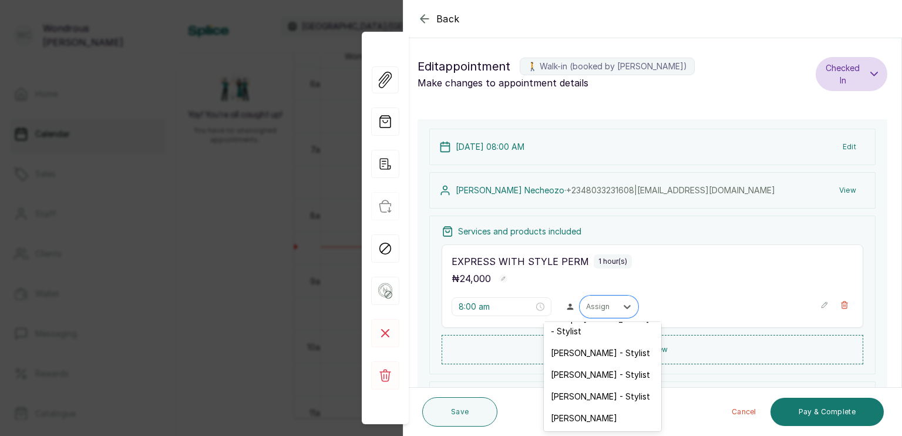
scroll to position [85, 0]
click at [608, 385] on div "[PERSON_NAME] - Stylist" at bounding box center [602, 396] width 117 height 22
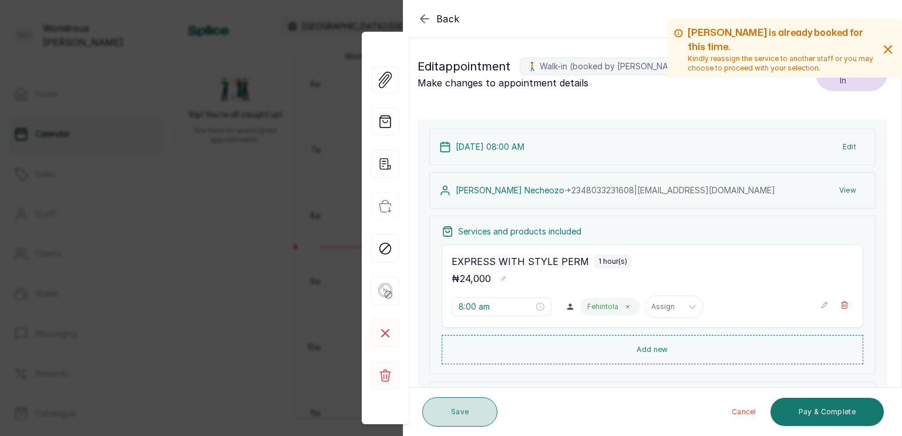
click at [465, 413] on button "Save" at bounding box center [459, 411] width 75 height 29
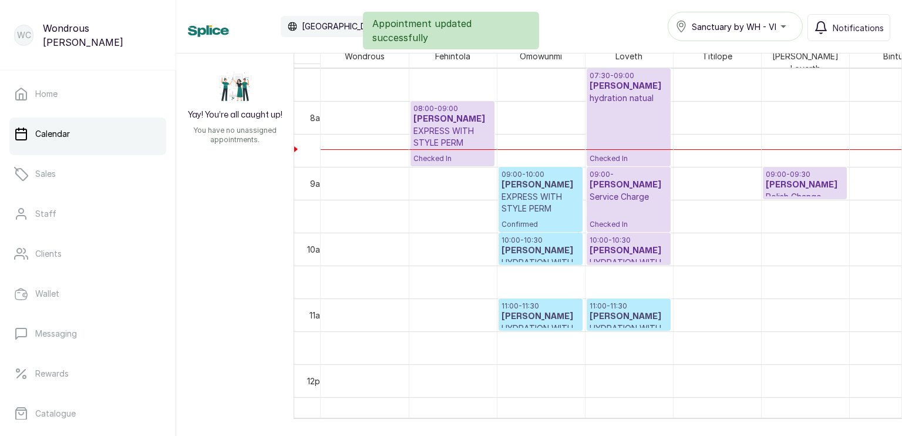
scroll to position [512, 0]
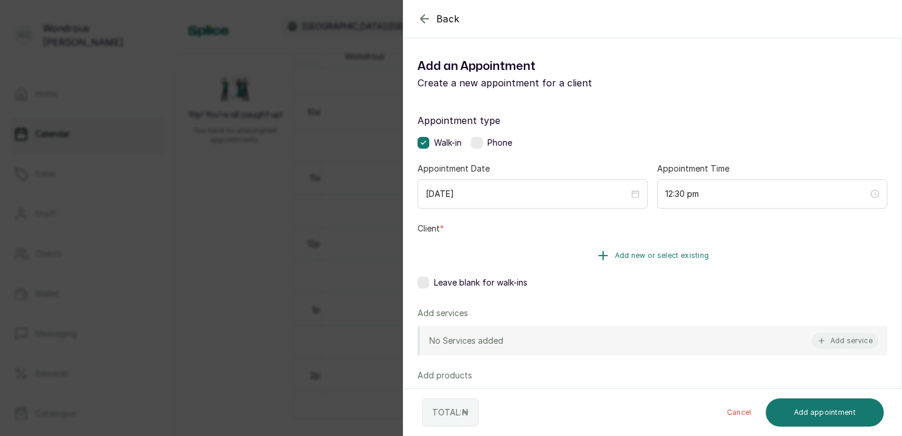
drag, startPoint x: 613, startPoint y: 262, endPoint x: 561, endPoint y: 240, distance: 56.3
click at [561, 240] on button "Add new or select existing" at bounding box center [653, 255] width 470 height 33
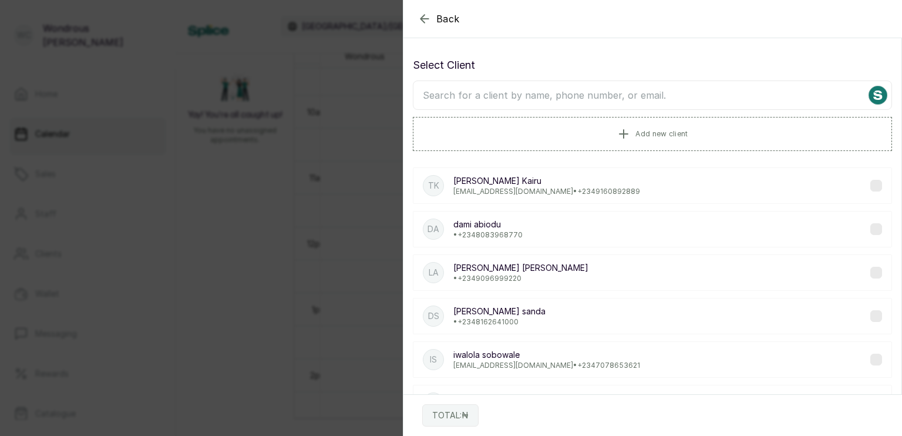
click at [514, 90] on input "text" at bounding box center [652, 94] width 479 height 29
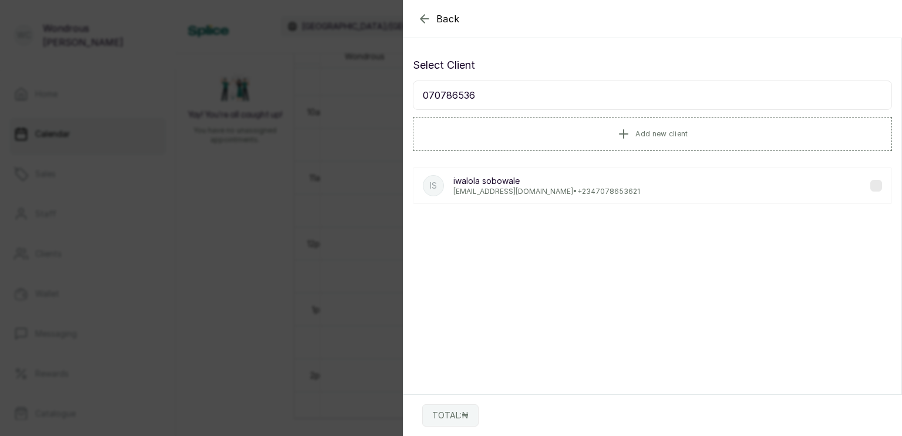
type input "070786536"
click at [610, 187] on div "is [PERSON_NAME] [PERSON_NAME][EMAIL_ADDRESS][DOMAIN_NAME] • [PHONE_NUMBER]" at bounding box center [652, 185] width 479 height 36
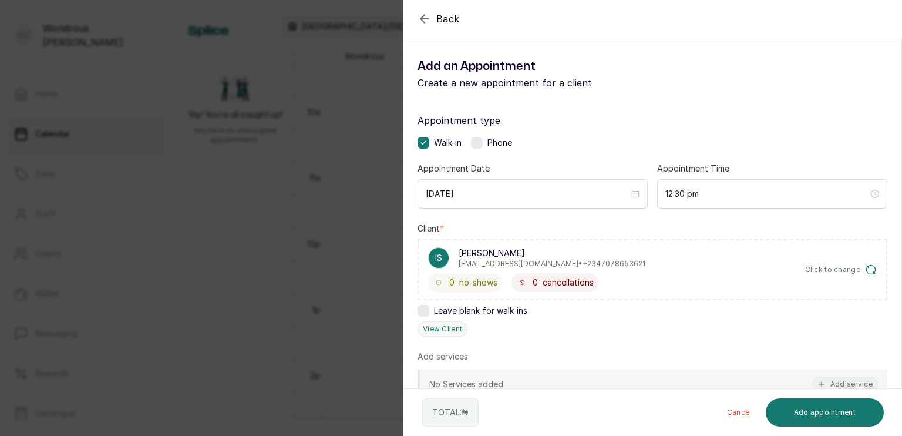
click at [423, 18] on icon "button" at bounding box center [424, 19] width 8 height 8
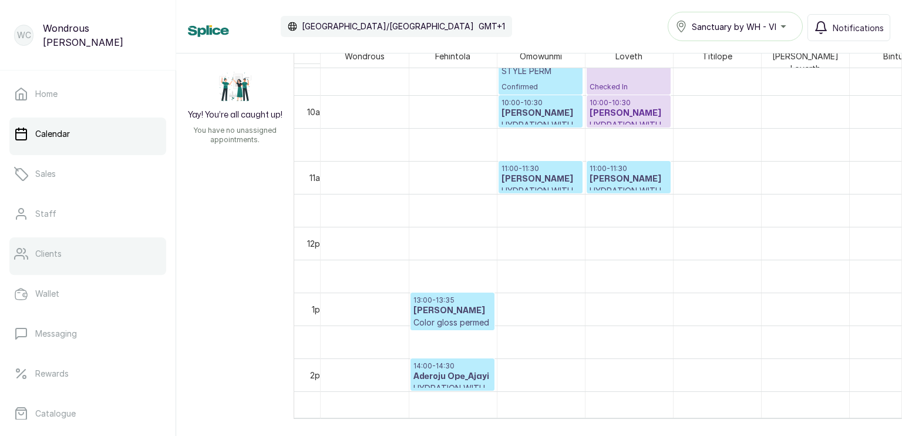
click at [39, 256] on p "Clients" at bounding box center [48, 254] width 26 height 12
